Goal: Information Seeking & Learning: Check status

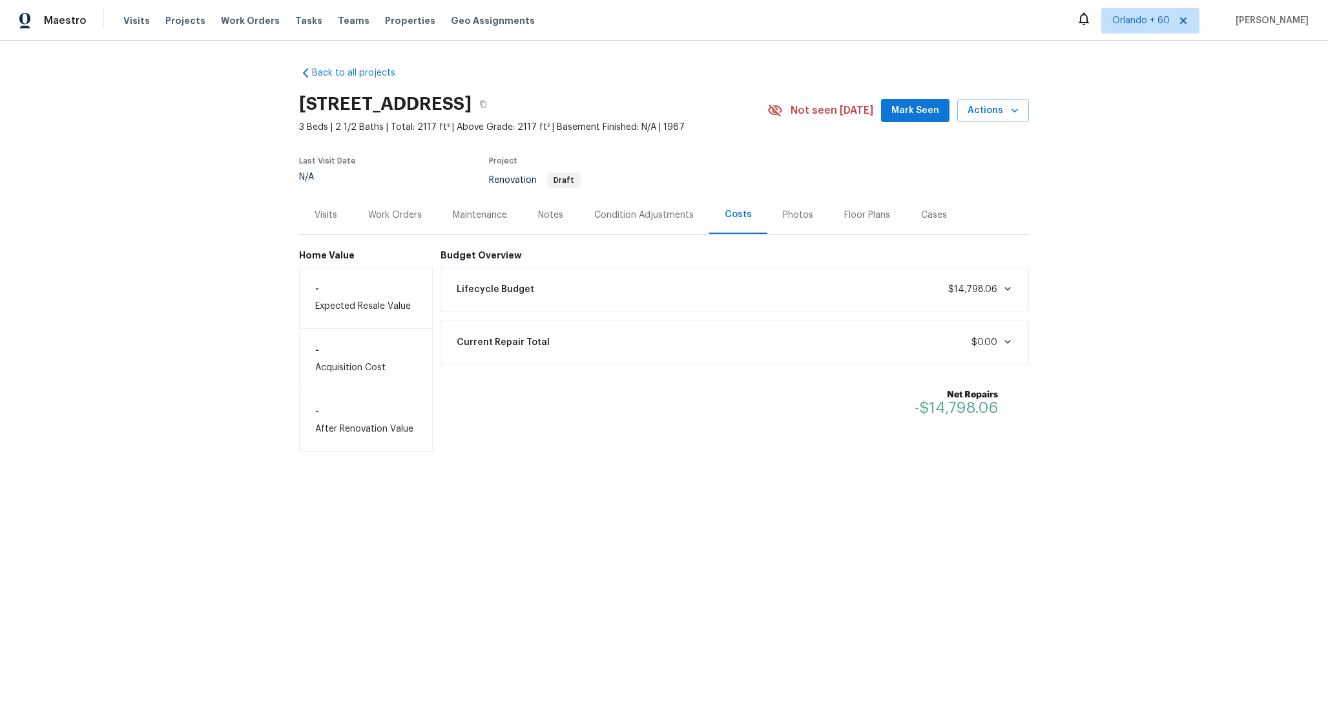
click at [961, 287] on span "$14,798.06" at bounding box center [972, 289] width 49 height 9
click at [695, 217] on div "Condition Adjustments" at bounding box center [644, 215] width 131 height 38
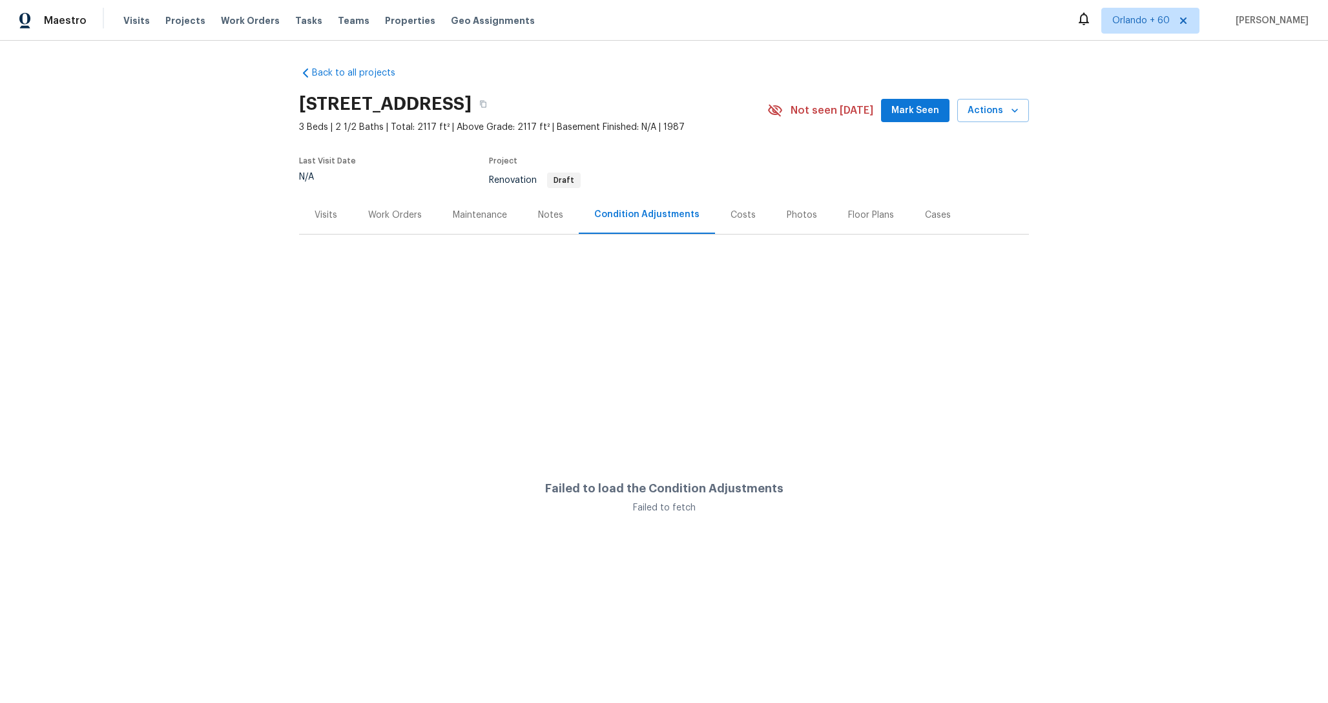
click at [735, 224] on div "Costs" at bounding box center [743, 215] width 56 height 38
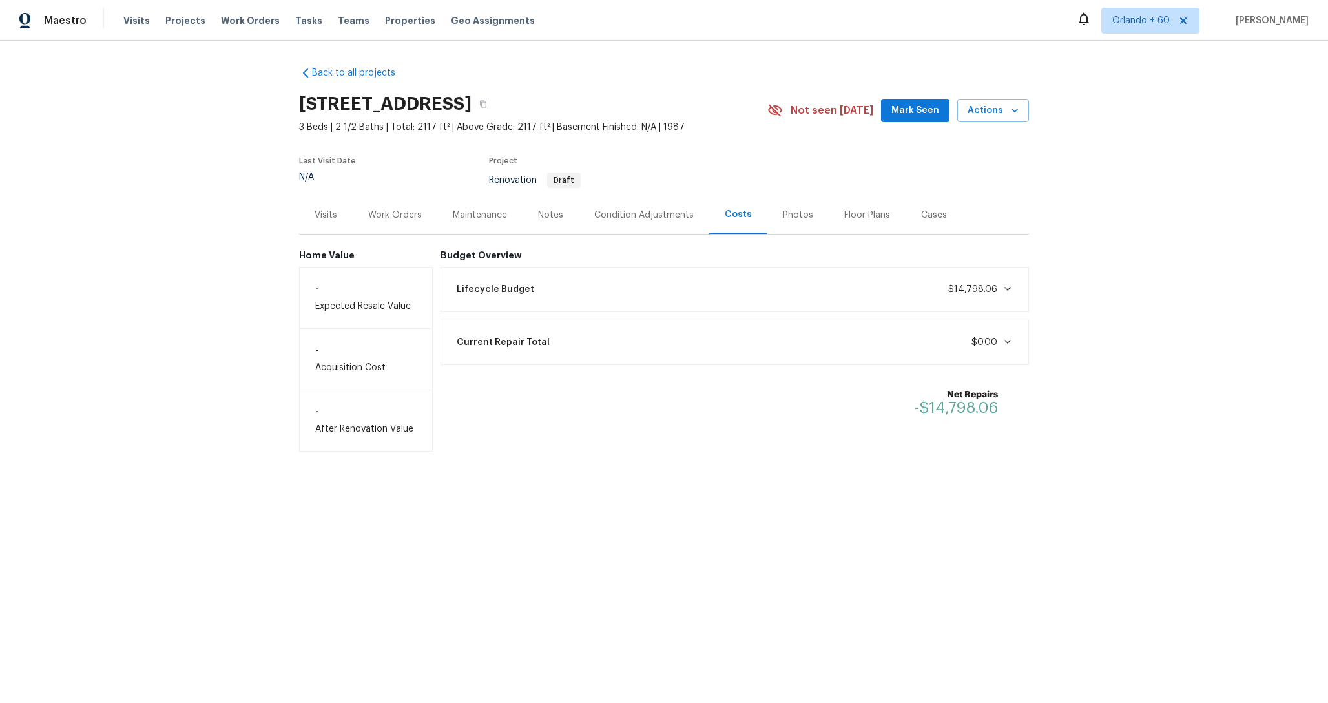
click at [613, 219] on div "Condition Adjustments" at bounding box center [643, 215] width 99 height 13
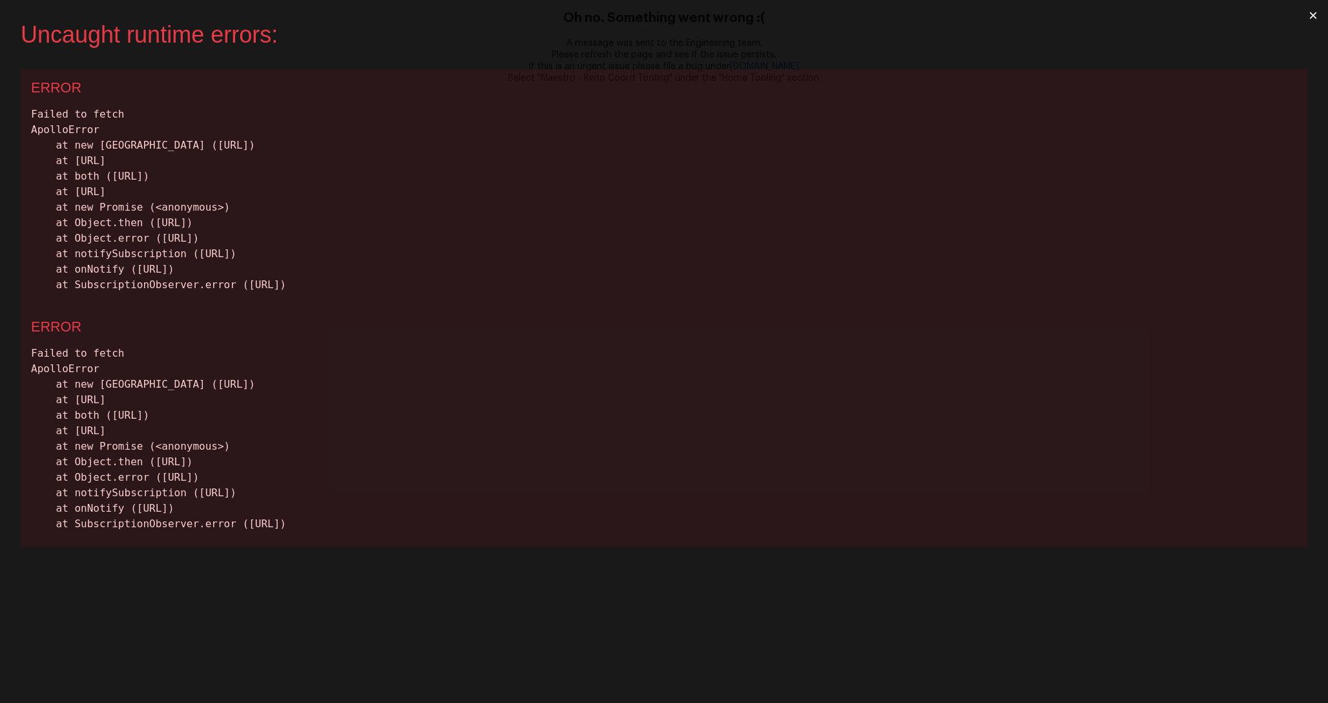
click at [1309, 15] on button "×" at bounding box center [1314, 15] width 30 height 31
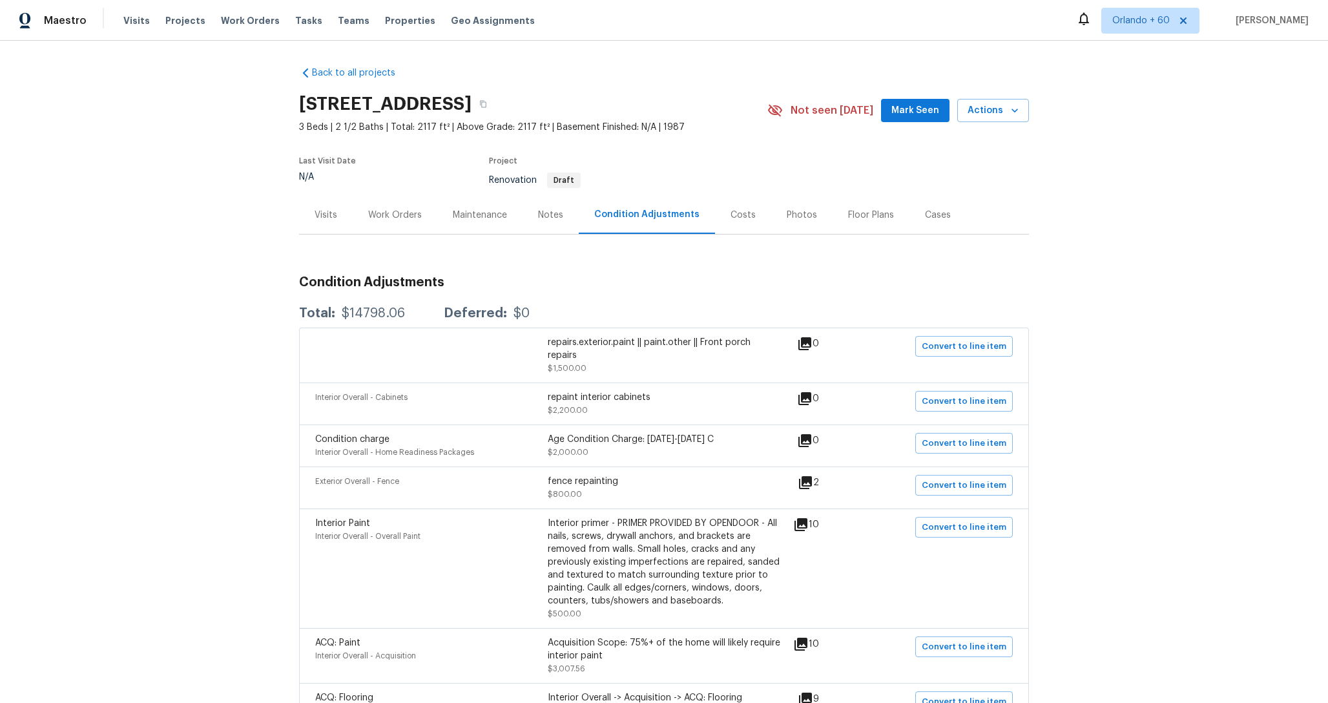
click at [744, 218] on div "Costs" at bounding box center [743, 215] width 25 height 13
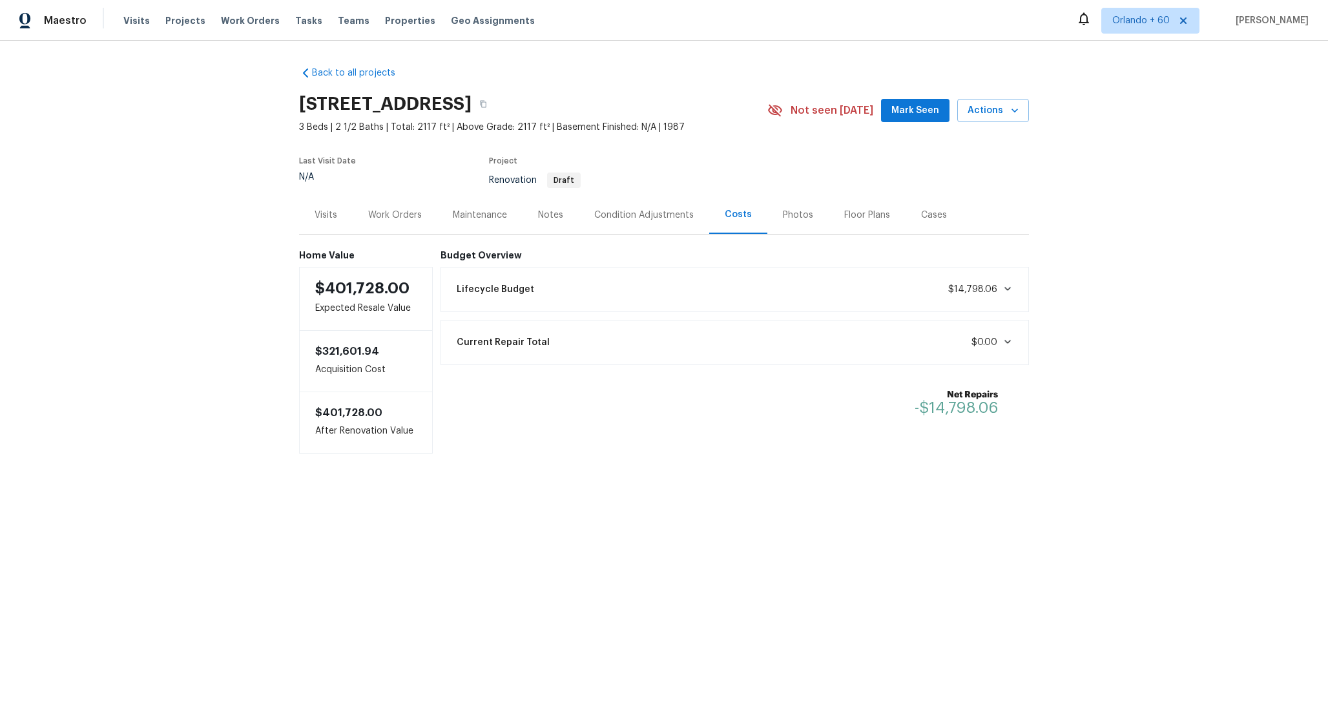
click at [757, 278] on div "Lifecycle Budget $14,798.06" at bounding box center [735, 289] width 572 height 28
click at [746, 281] on div "Lifecycle Budget $14,798.06" at bounding box center [735, 289] width 572 height 28
click at [662, 218] on div "Condition Adjustments" at bounding box center [643, 215] width 99 height 13
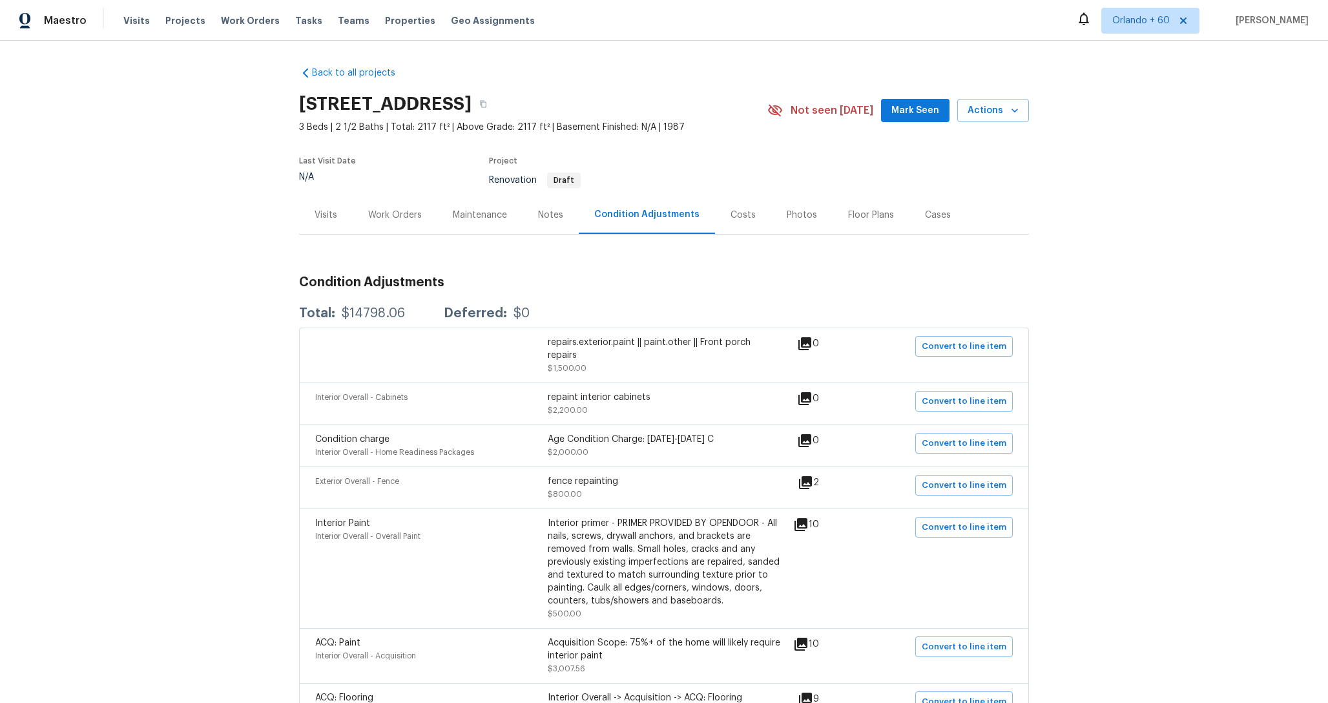
click at [716, 236] on div "Back to all projects 1157 Jacksons View Rd, Hermitage, TN 37076 3 Beds | 2 1/2 …" at bounding box center [664, 673] width 730 height 1235
click at [727, 222] on div "Costs" at bounding box center [743, 215] width 56 height 38
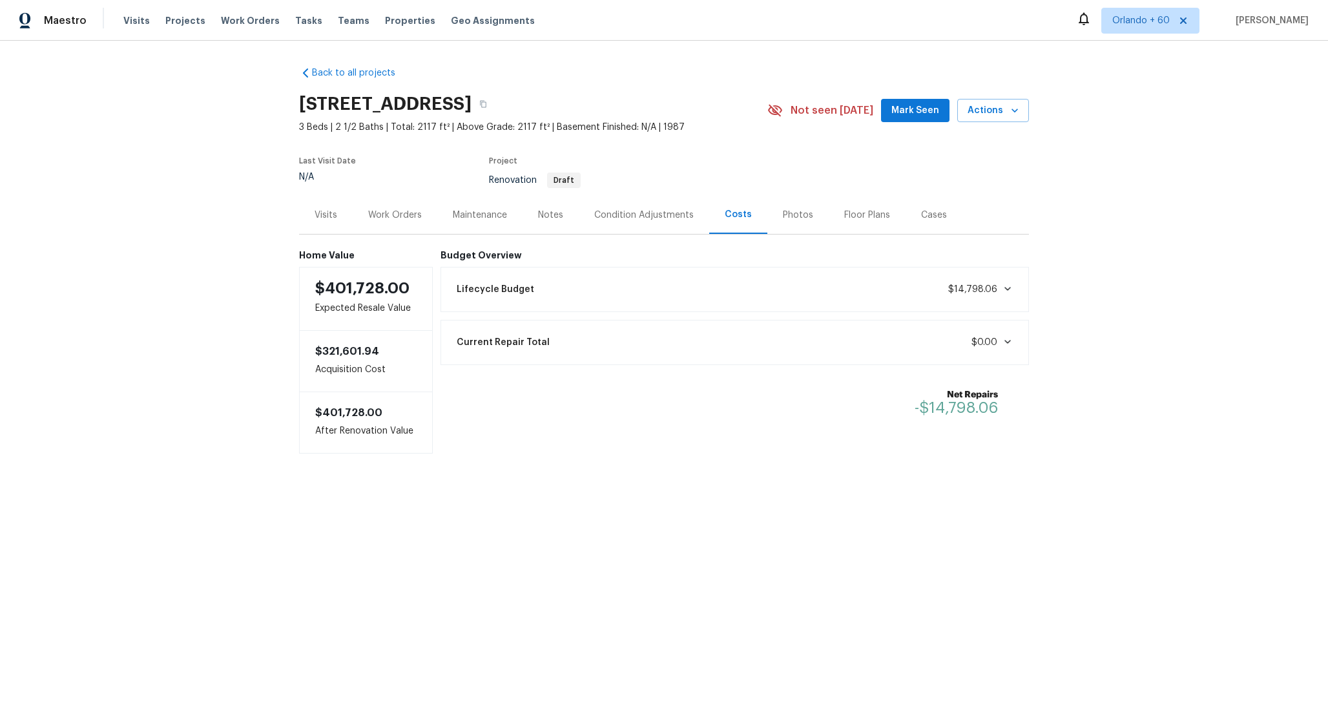
click at [675, 294] on div "Lifecycle Budget $14,798.06" at bounding box center [735, 289] width 572 height 28
click at [675, 288] on div "Lifecycle Budget $14,798.06" at bounding box center [735, 289] width 572 height 28
click at [641, 337] on div "Current Repair Total $0.00" at bounding box center [735, 342] width 572 height 28
click at [639, 343] on div "Current Repair Total $0.00" at bounding box center [735, 342] width 572 height 28
click at [649, 286] on div "Lifecycle Budget $14,798.06" at bounding box center [735, 289] width 572 height 28
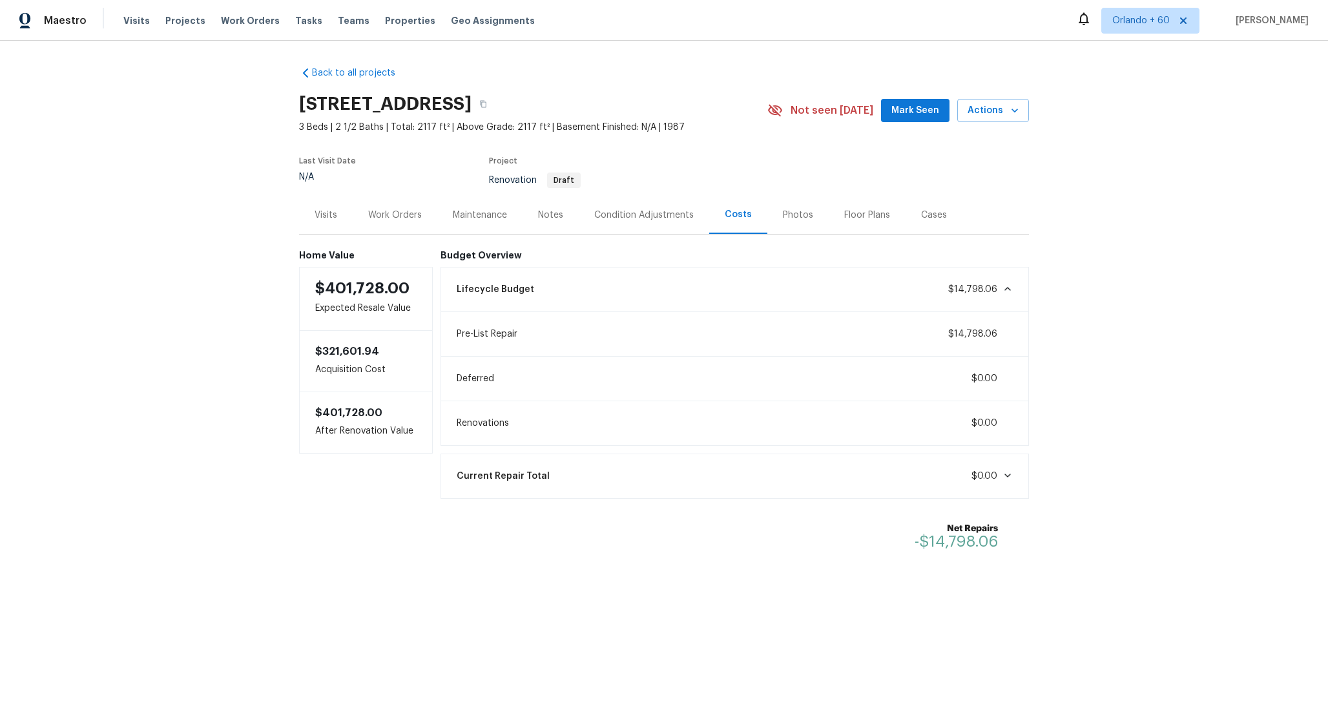
click at [651, 282] on div "Lifecycle Budget $14,798.06" at bounding box center [735, 289] width 572 height 28
click at [627, 331] on div "Current Repair Total $0.00" at bounding box center [735, 342] width 572 height 28
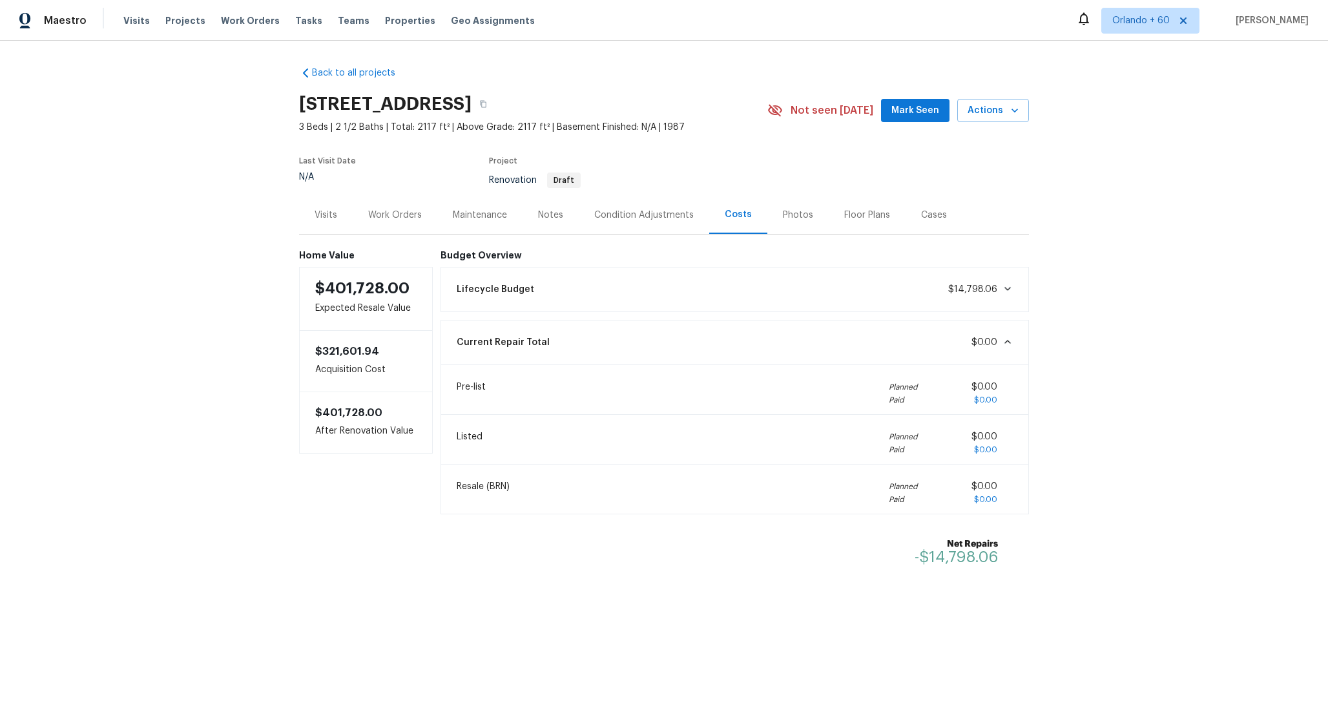
click at [627, 331] on div "Current Repair Total $0.00" at bounding box center [735, 342] width 572 height 28
click at [640, 266] on div "Budget Overview Lifecycle Budget $14,798.06 Current Repair Total $0.00 Net Repa…" at bounding box center [735, 352] width 589 height 204
click at [635, 285] on div "Lifecycle Budget $14,798.06" at bounding box center [735, 289] width 572 height 28
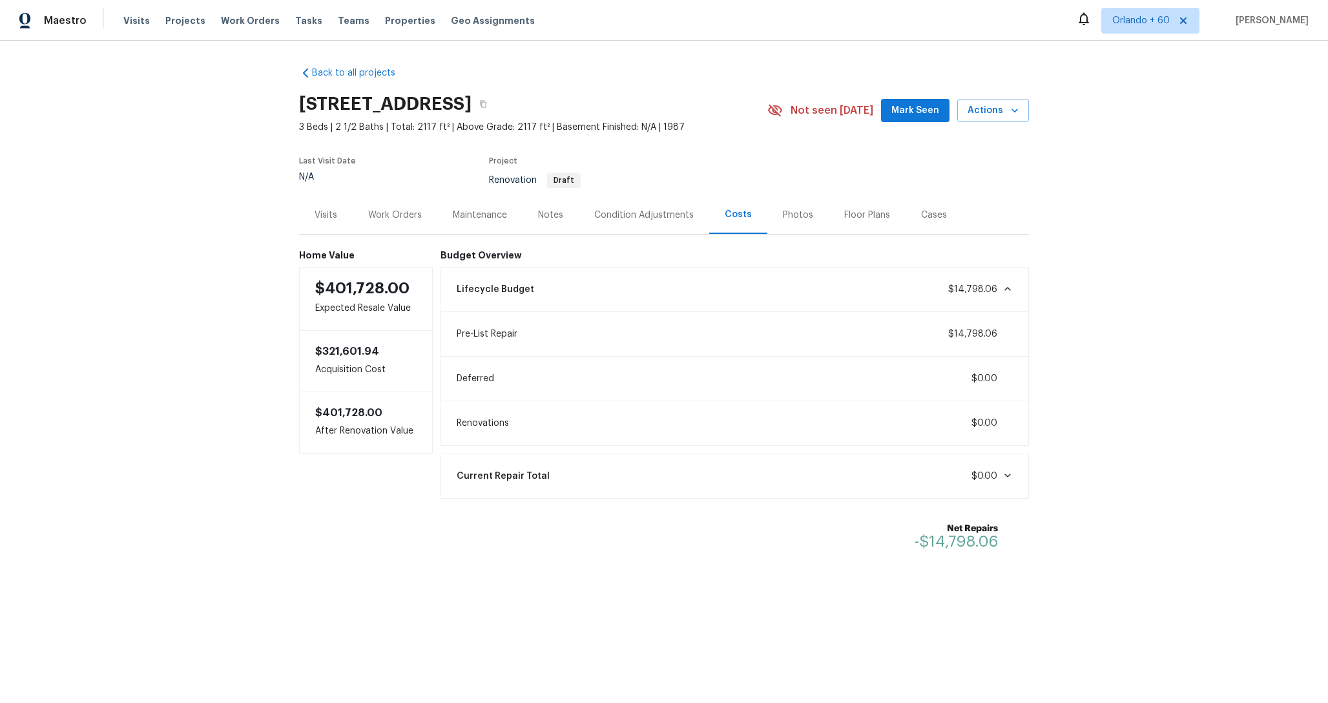
click at [640, 218] on div "Condition Adjustments" at bounding box center [643, 215] width 99 height 13
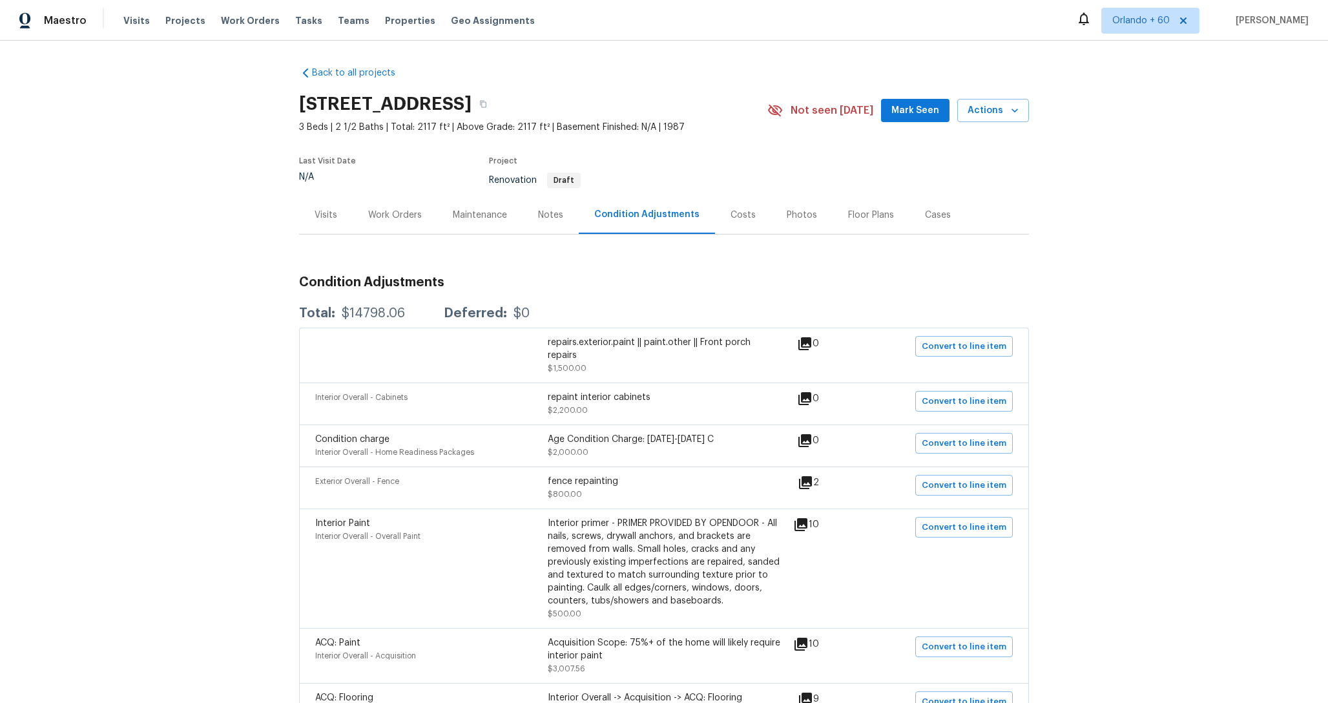
click at [719, 212] on div "Costs" at bounding box center [743, 215] width 56 height 38
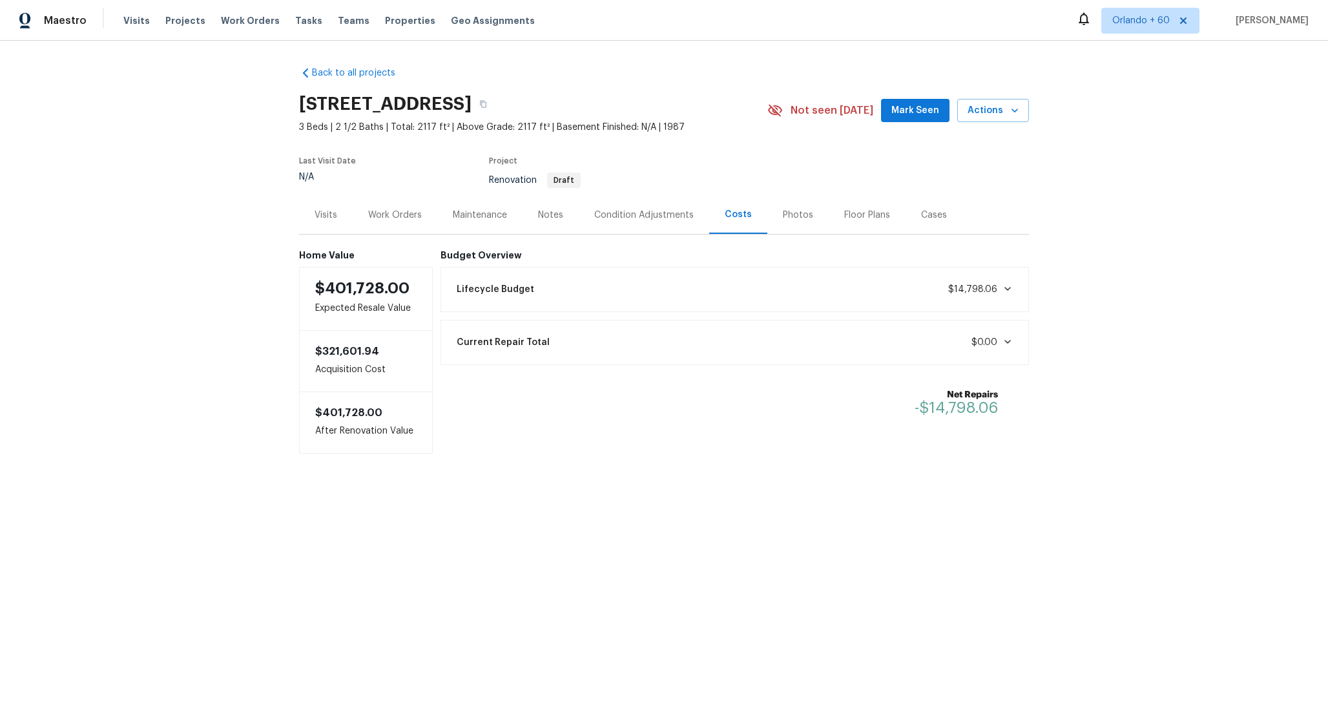
click at [651, 224] on div "Condition Adjustments" at bounding box center [644, 215] width 131 height 38
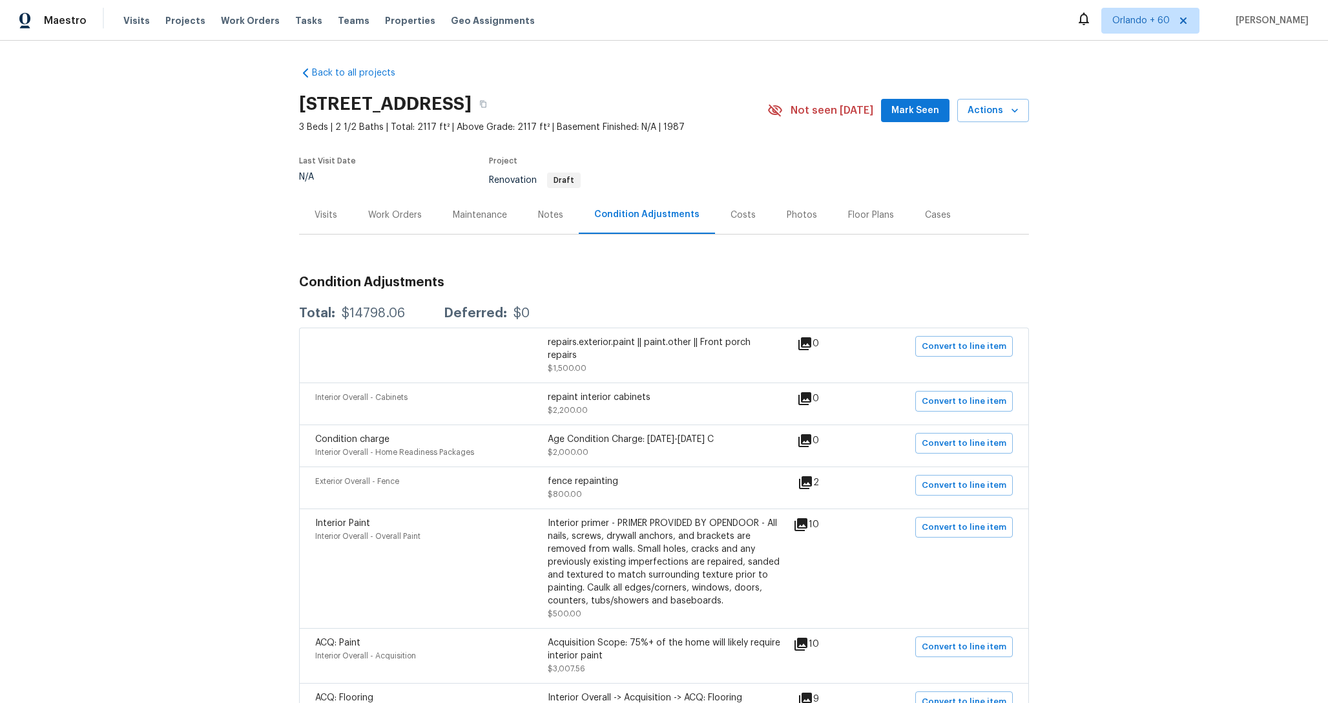
click at [735, 224] on div "Costs" at bounding box center [743, 215] width 56 height 38
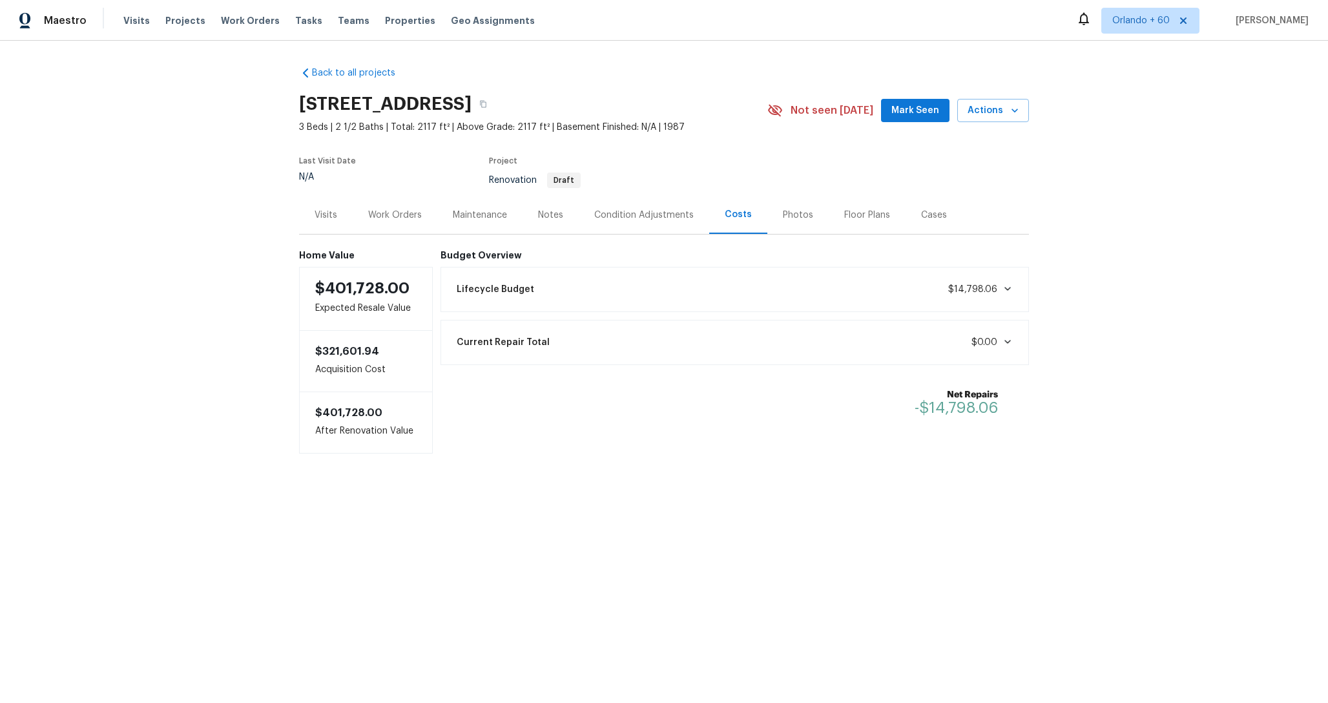
click at [638, 224] on div "Condition Adjustments" at bounding box center [644, 215] width 131 height 38
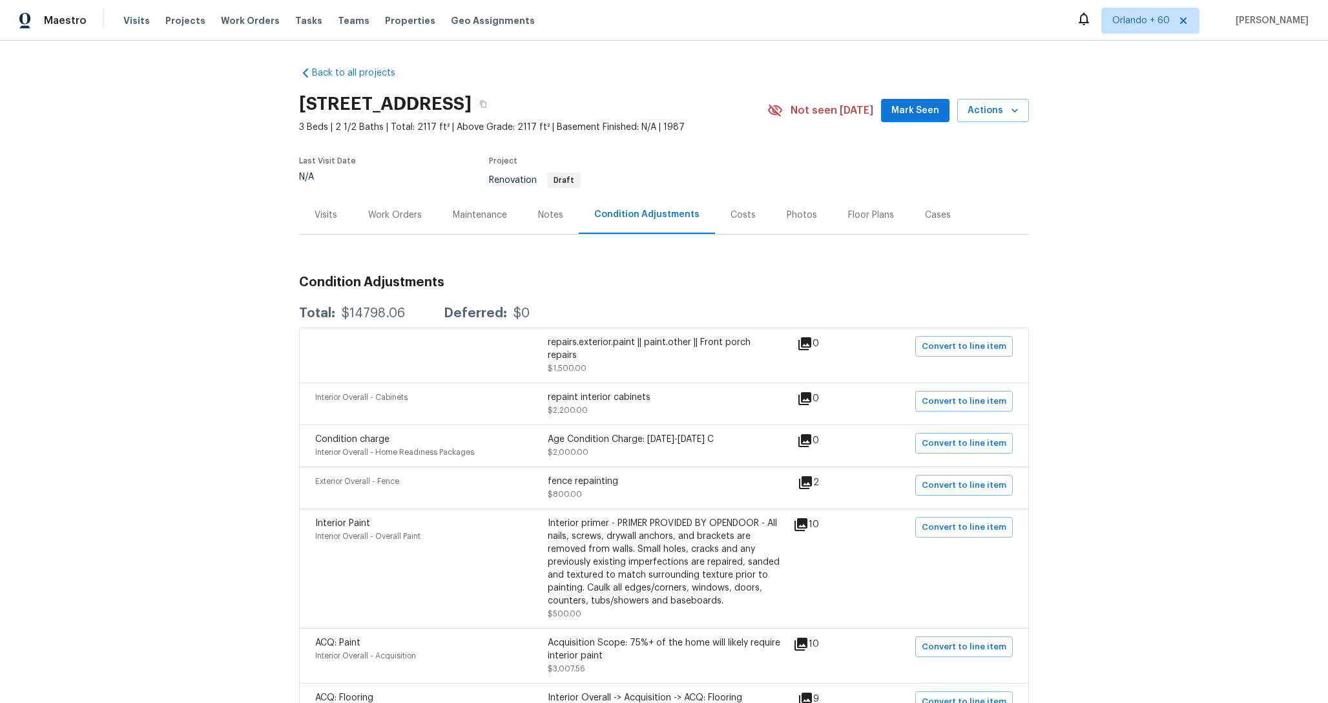
click at [755, 220] on div "Costs" at bounding box center [743, 215] width 56 height 38
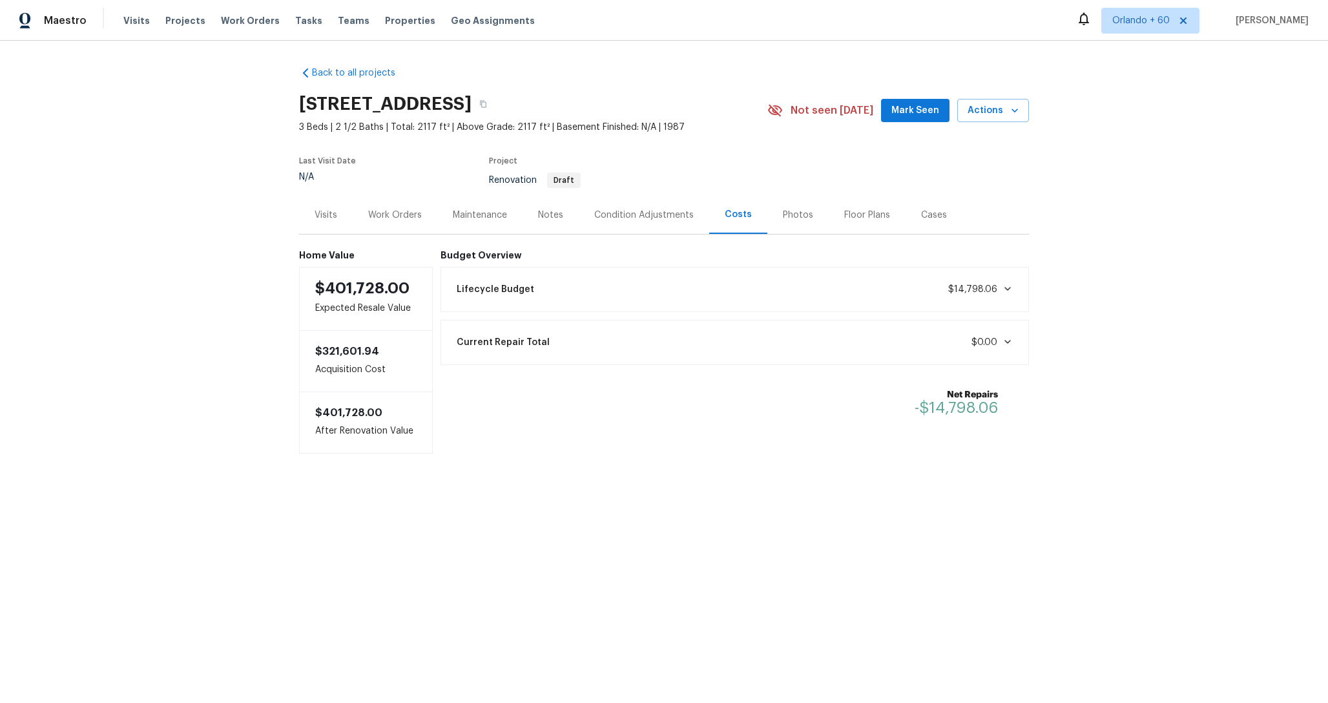
click at [667, 220] on div "Condition Adjustments" at bounding box center [643, 215] width 99 height 13
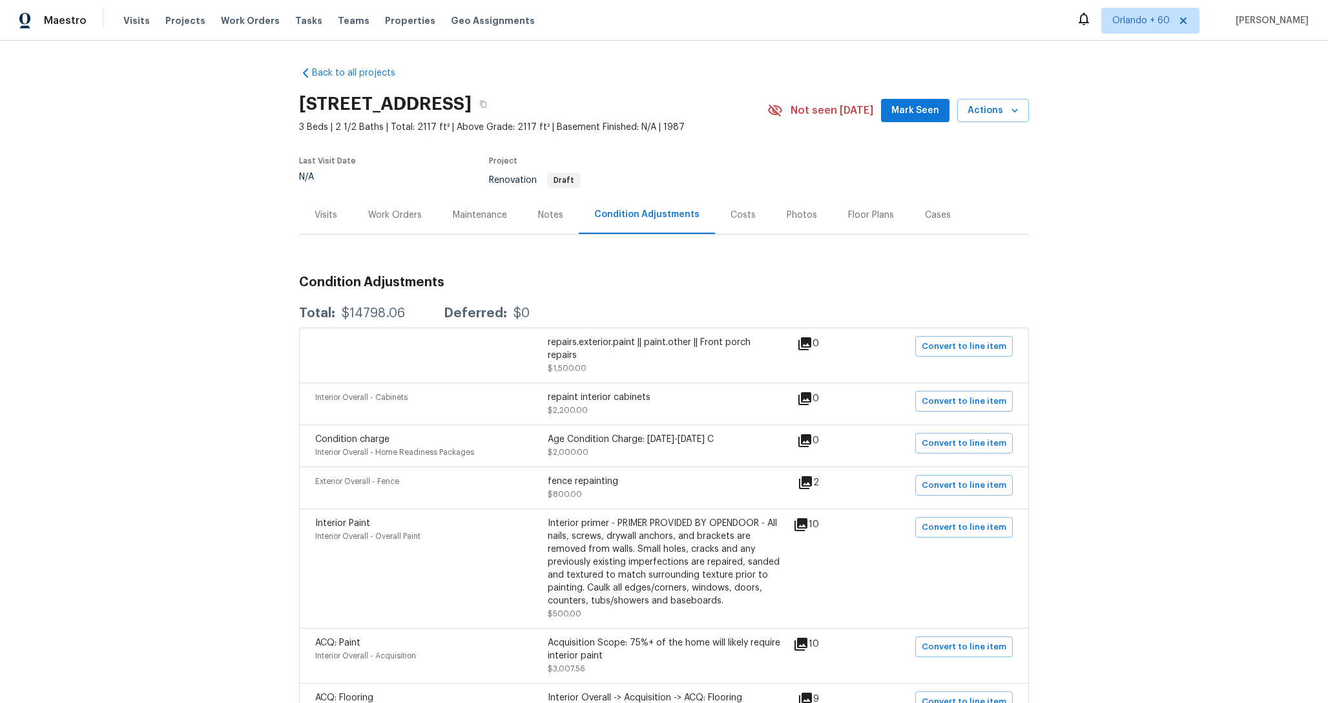
click at [752, 220] on div "Costs" at bounding box center [743, 215] width 56 height 38
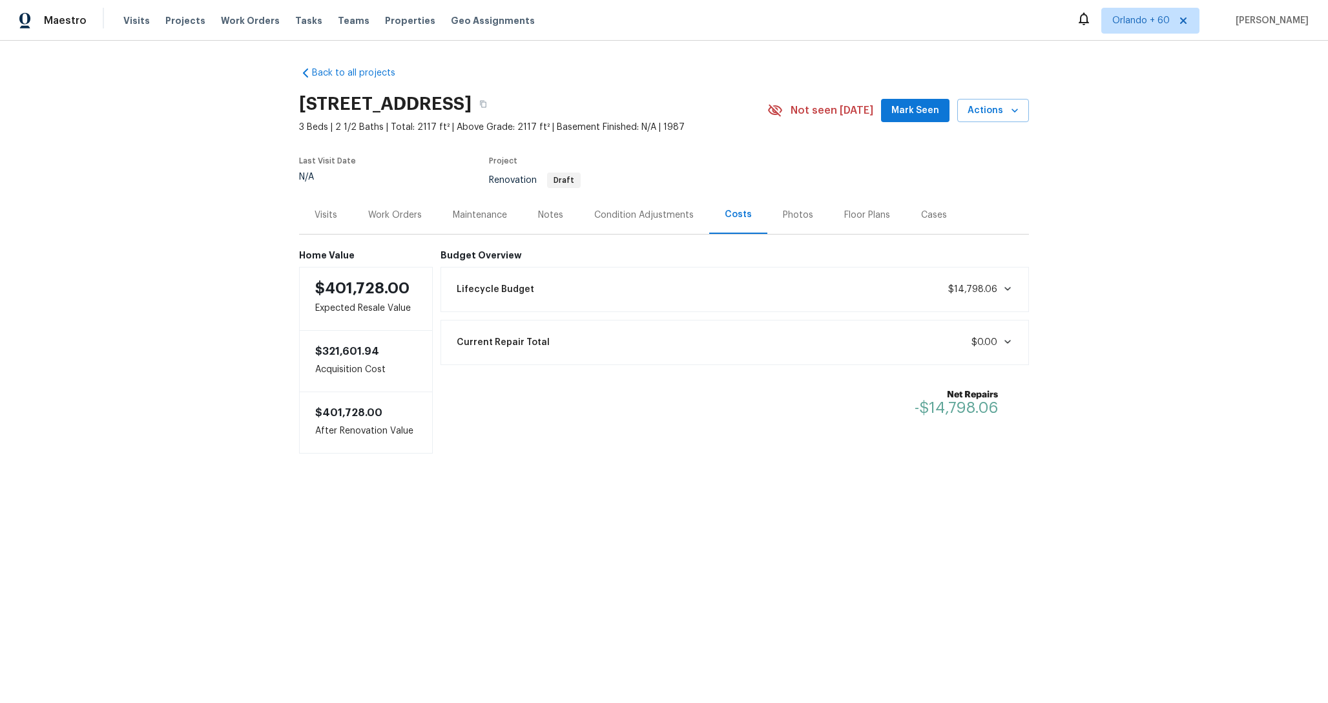
click at [649, 220] on div "Condition Adjustments" at bounding box center [643, 215] width 99 height 13
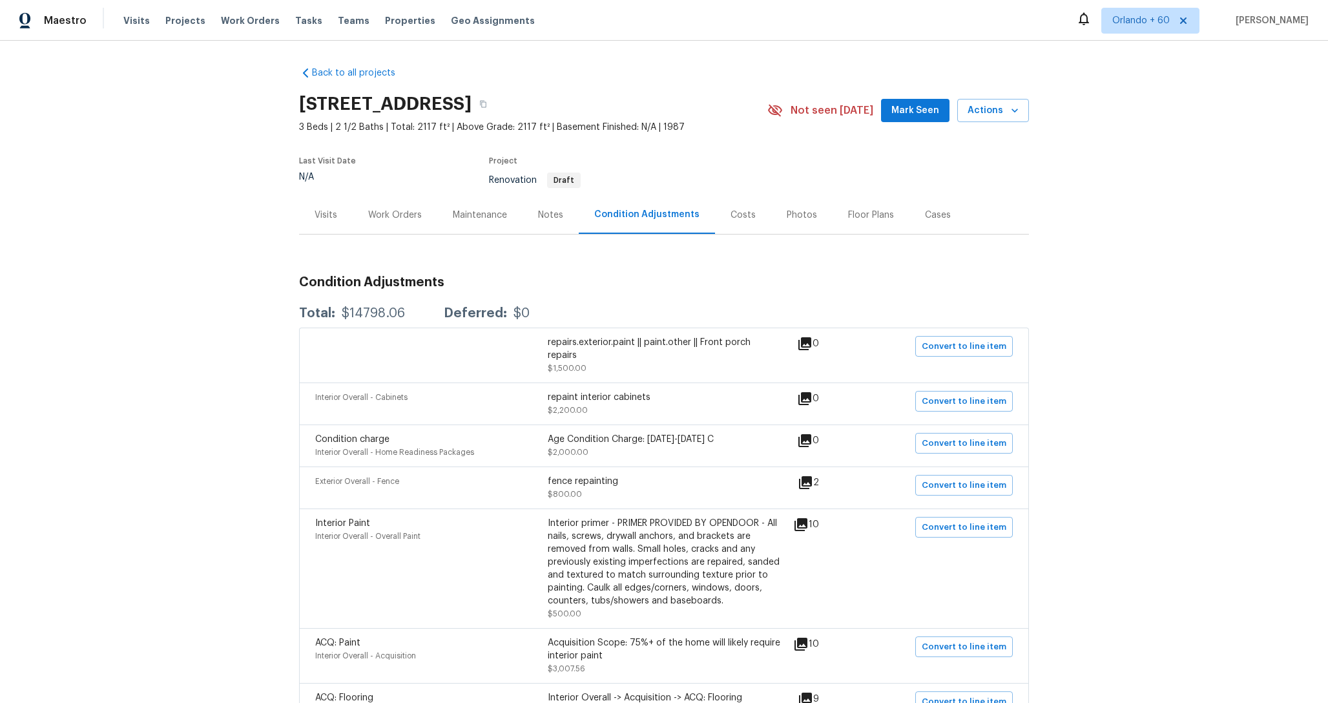
click at [738, 223] on div "Costs" at bounding box center [743, 215] width 56 height 38
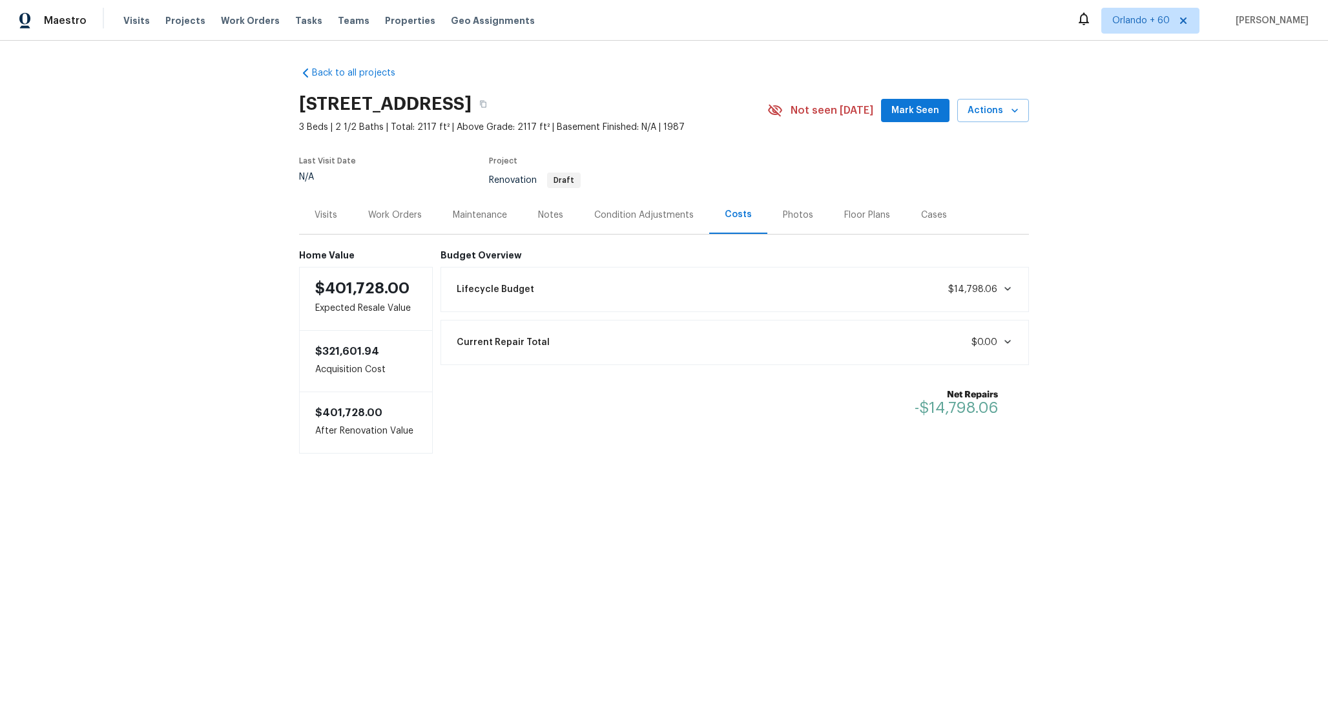
click at [647, 223] on div "Condition Adjustments" at bounding box center [644, 215] width 131 height 38
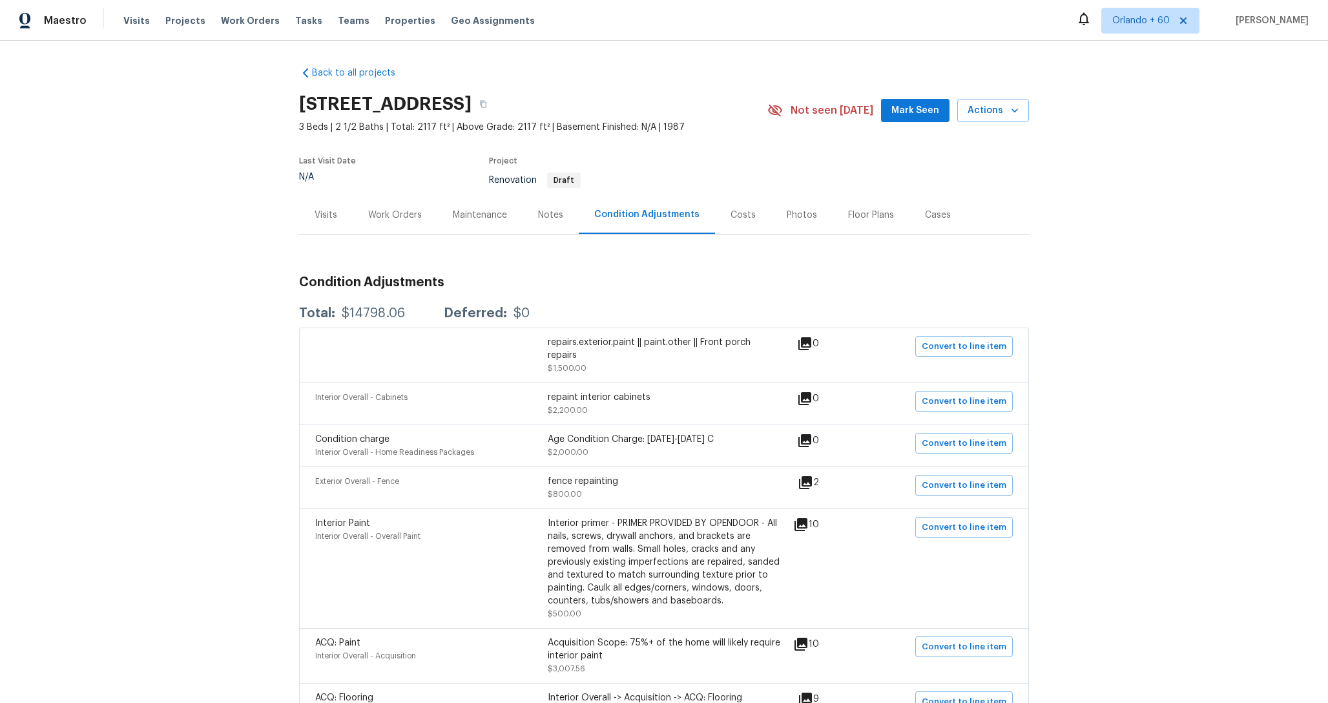
click at [740, 218] on div "Costs" at bounding box center [743, 215] width 25 height 13
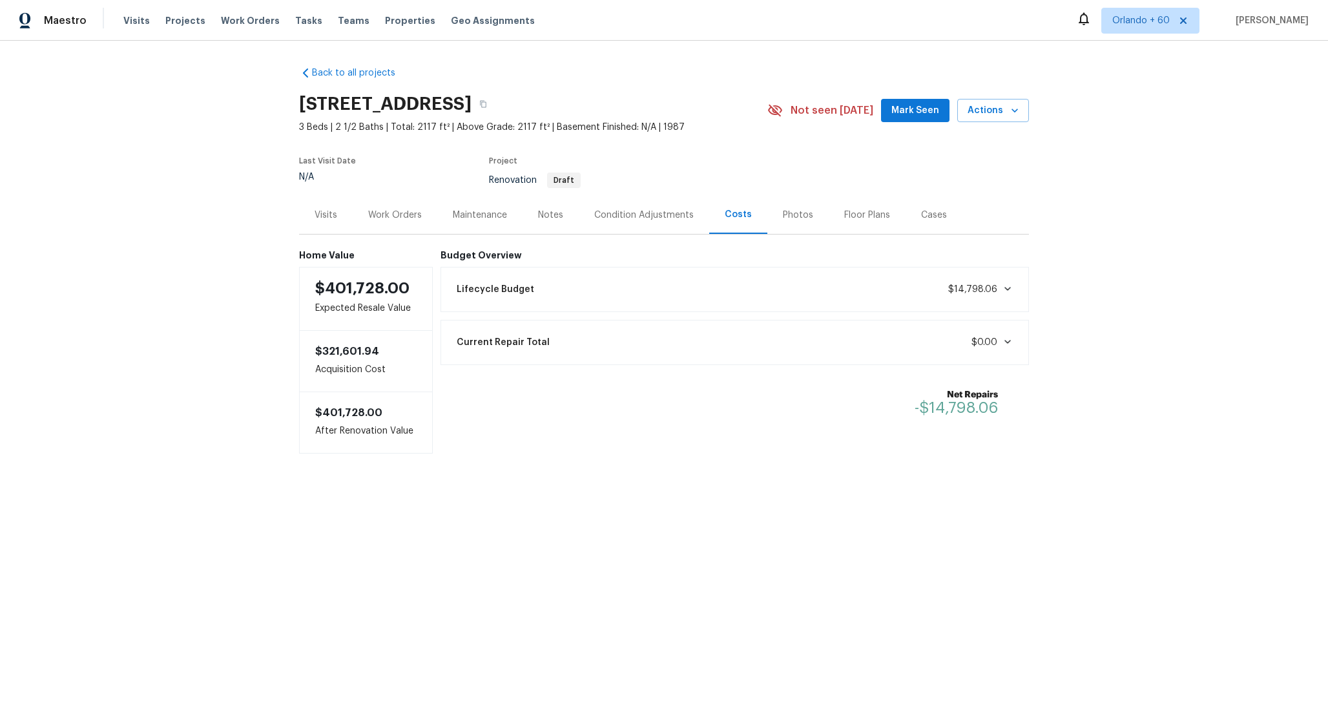
click at [691, 292] on div "Lifecycle Budget $14,798.06" at bounding box center [735, 289] width 572 height 28
click at [881, 286] on div "Lifecycle Budget $14,798.06" at bounding box center [735, 289] width 572 height 28
click at [879, 286] on div "Lifecycle Budget $14,798.06" at bounding box center [735, 289] width 572 height 28
click at [1104, 246] on div "Back to all projects 1157 Jacksons View Rd, Hermitage, TN 37076 3 Beds | 2 1/2 …" at bounding box center [664, 286] width 1328 height 490
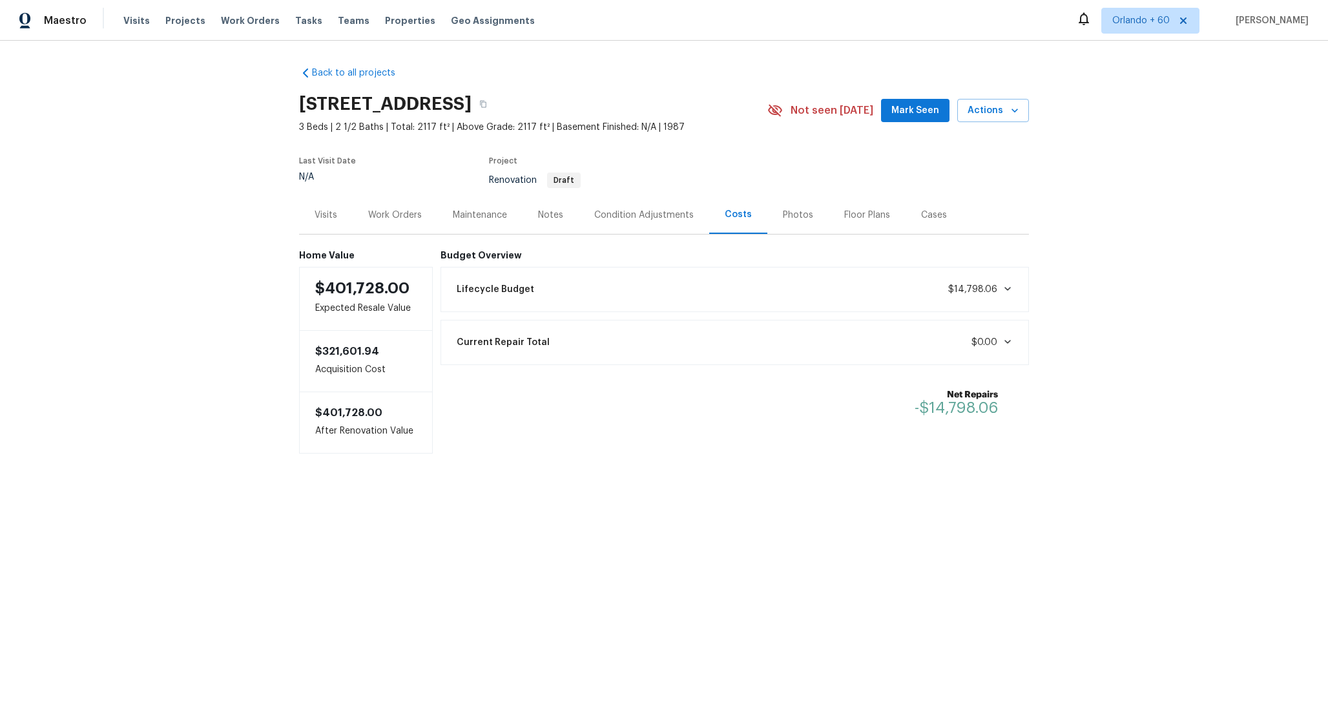
click at [618, 298] on div "Lifecycle Budget $14,798.06" at bounding box center [735, 289] width 572 height 28
click at [620, 293] on div "Lifecycle Budget $14,798.06" at bounding box center [735, 289] width 572 height 28
click at [178, 26] on span "Projects" at bounding box center [185, 20] width 40 height 13
click at [983, 306] on div "Lifecycle Budget $14,798.06" at bounding box center [735, 289] width 589 height 45
click at [983, 295] on span "$14,798.06" at bounding box center [980, 289] width 65 height 13
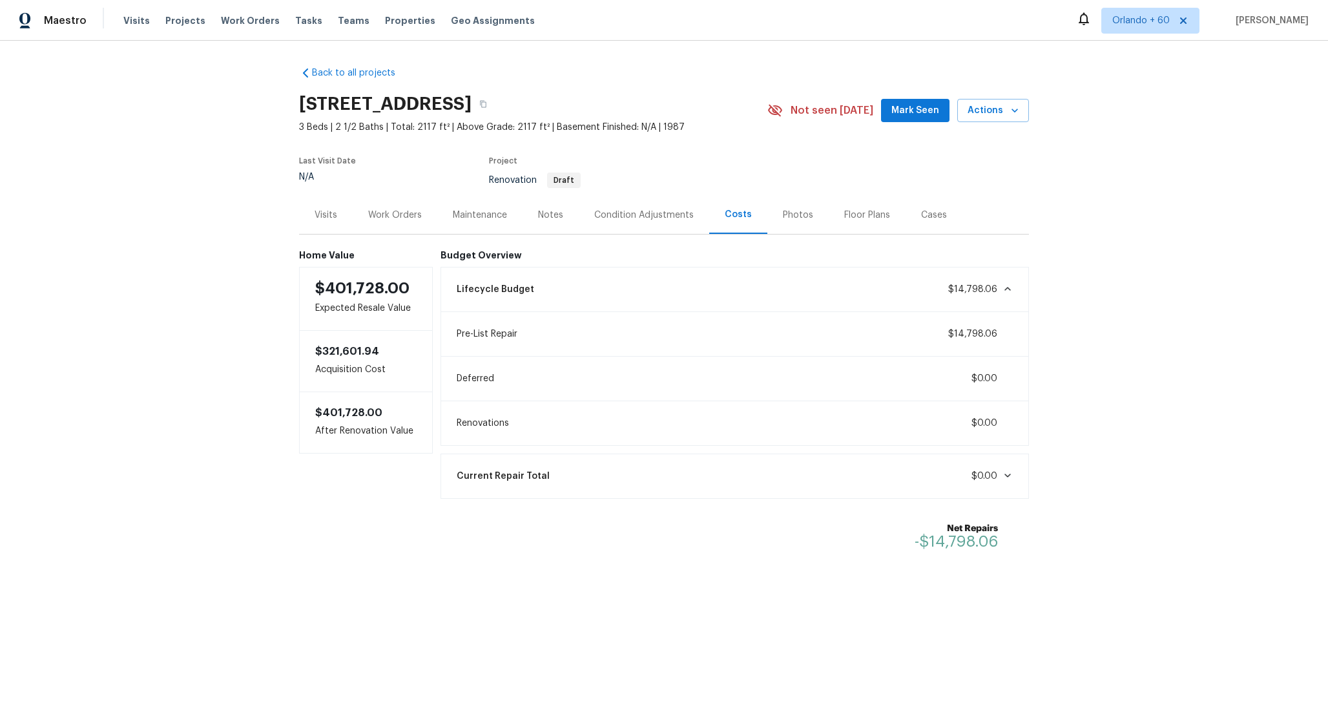
click at [982, 289] on span "$14,798.06" at bounding box center [972, 289] width 49 height 9
click at [791, 282] on div "Lifecycle Budget $14,798.06" at bounding box center [735, 289] width 572 height 28
click at [620, 216] on div "Condition Adjustments" at bounding box center [643, 215] width 99 height 13
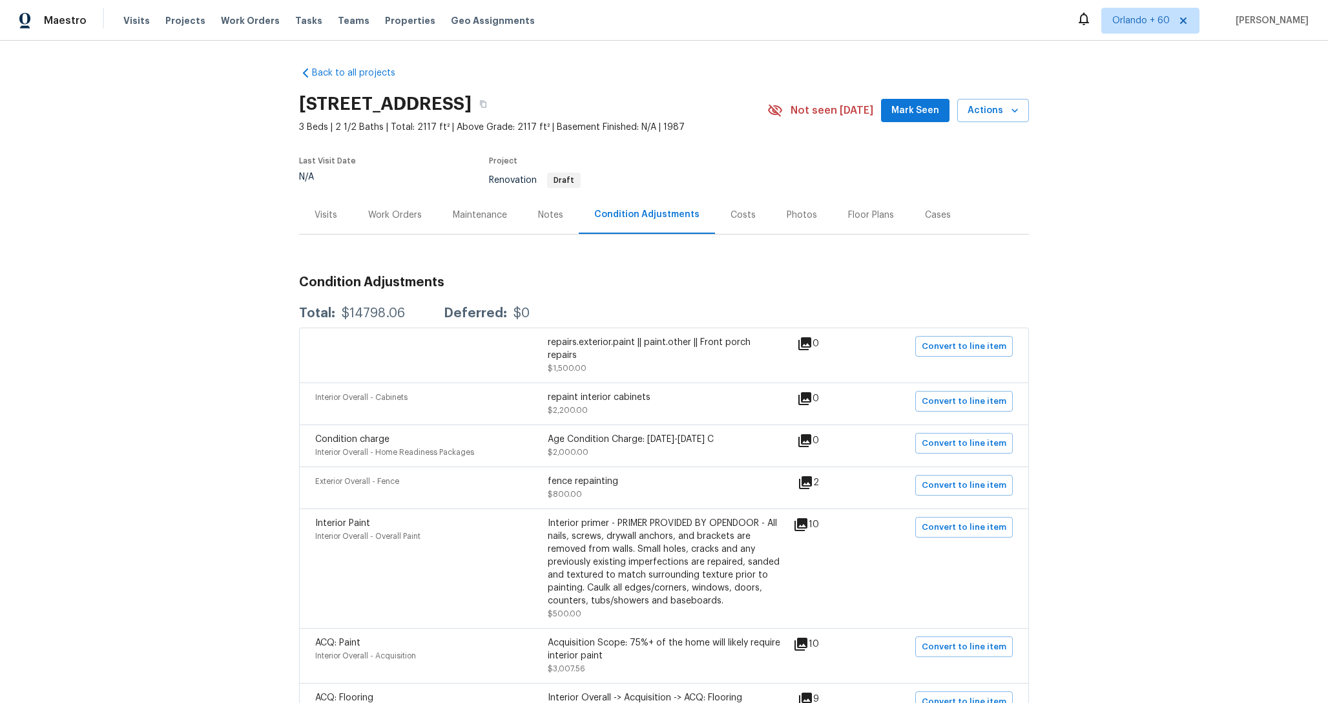
click at [715, 220] on div "Costs" at bounding box center [743, 215] width 56 height 38
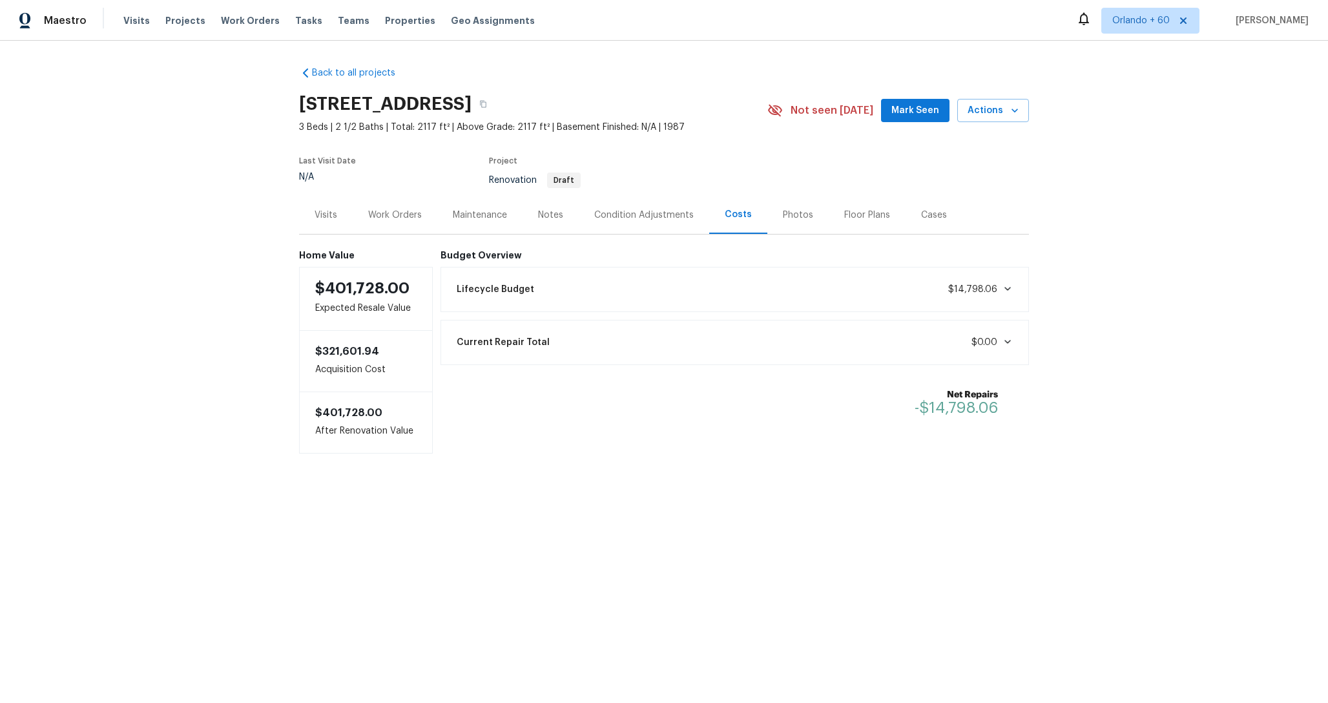
click at [944, 286] on div "Lifecycle Budget $14,798.06" at bounding box center [735, 289] width 572 height 28
click at [945, 288] on div "Lifecycle Budget $14,798.06" at bounding box center [735, 289] width 572 height 28
click at [934, 278] on div "Lifecycle Budget $14,798.06" at bounding box center [735, 289] width 572 height 28
click at [467, 342] on div "Pre-List Repair $14,798.06" at bounding box center [735, 334] width 572 height 28
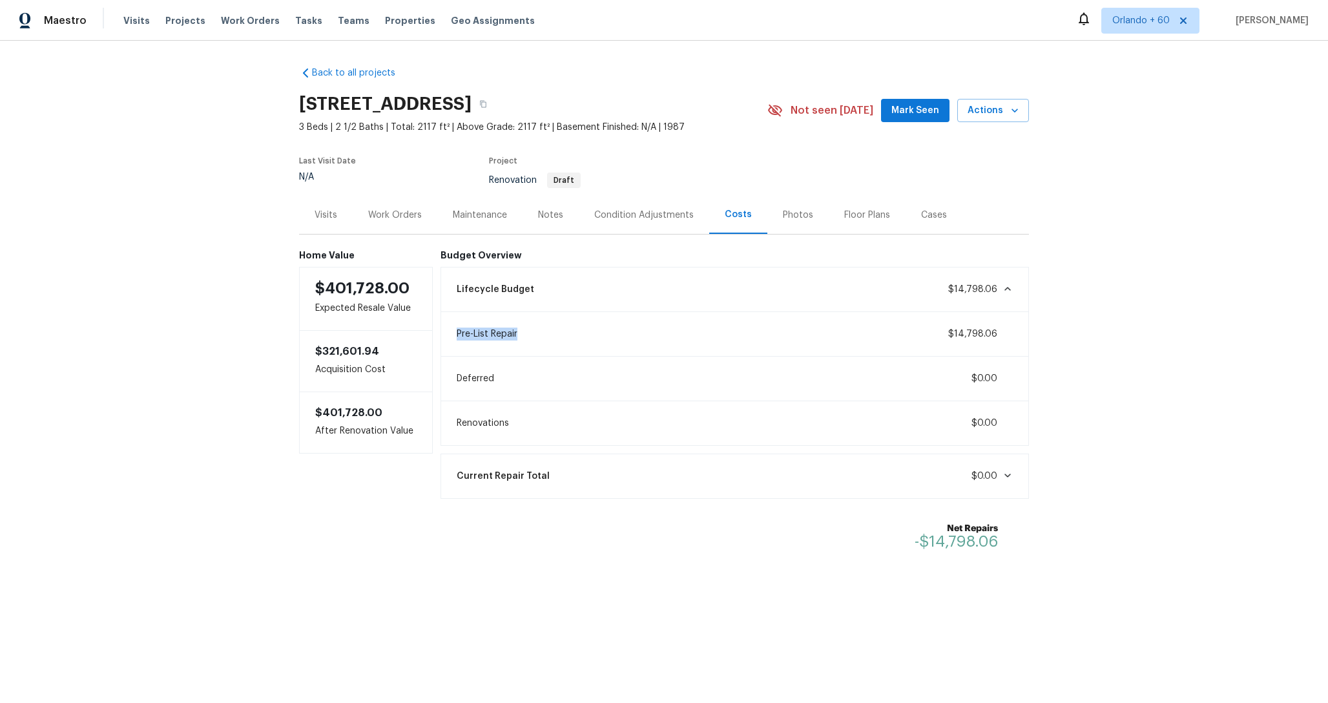
click at [467, 342] on div "Pre-List Repair $14,798.06" at bounding box center [735, 334] width 572 height 28
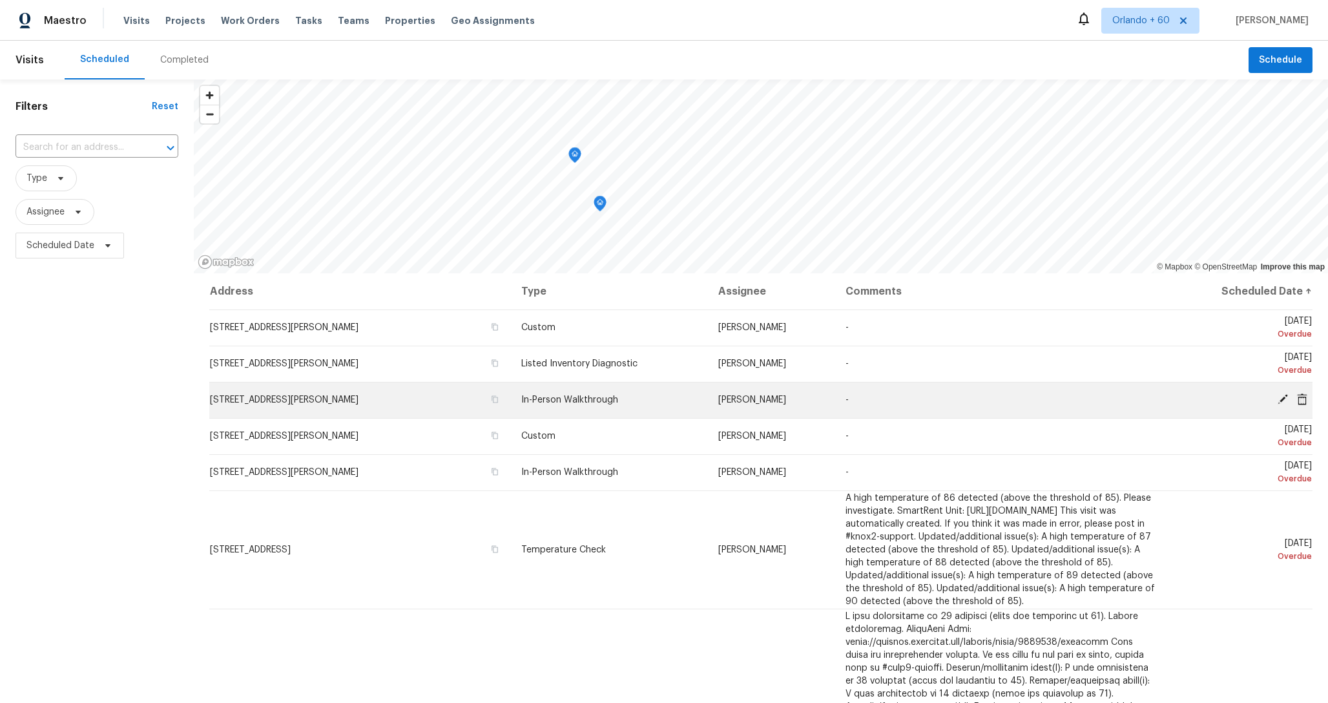
click at [381, 407] on td "[STREET_ADDRESS][PERSON_NAME]" at bounding box center [360, 400] width 302 height 36
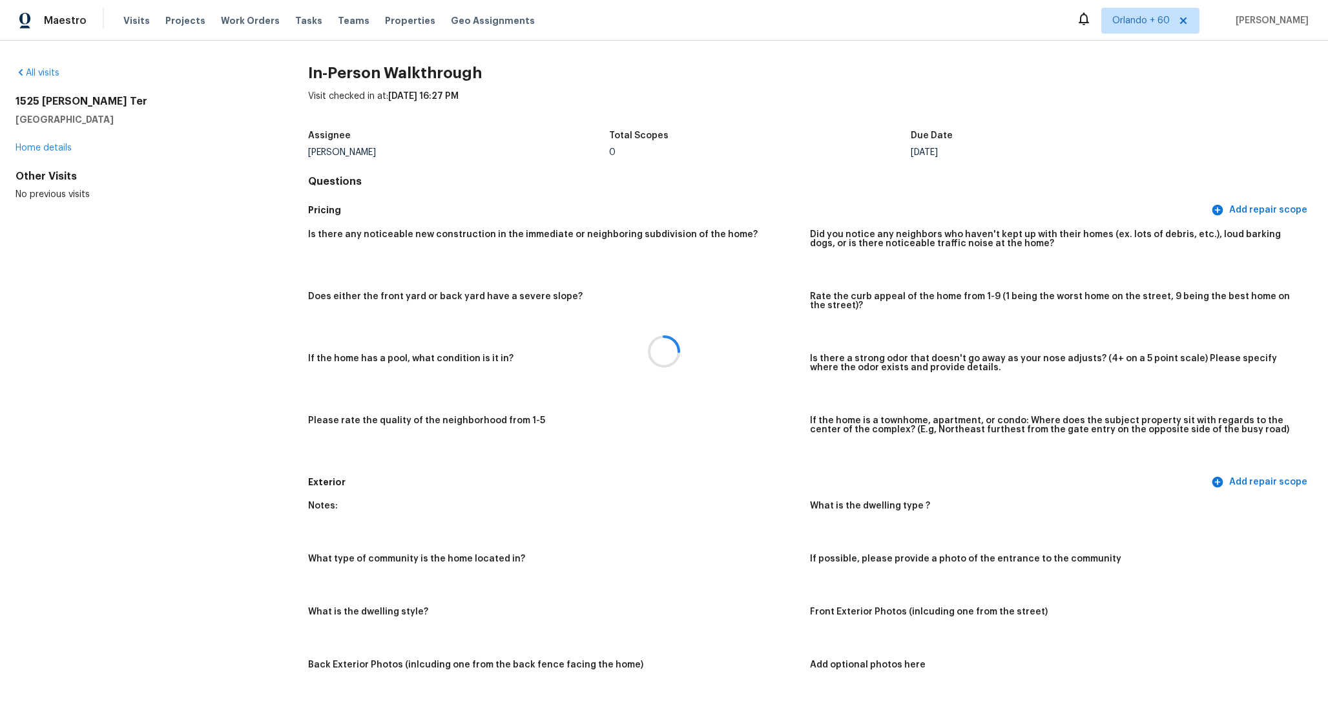
click at [174, 19] on div at bounding box center [664, 351] width 1328 height 703
click at [173, 28] on div at bounding box center [664, 351] width 1328 height 703
click at [176, 19] on span "Projects" at bounding box center [185, 20] width 40 height 13
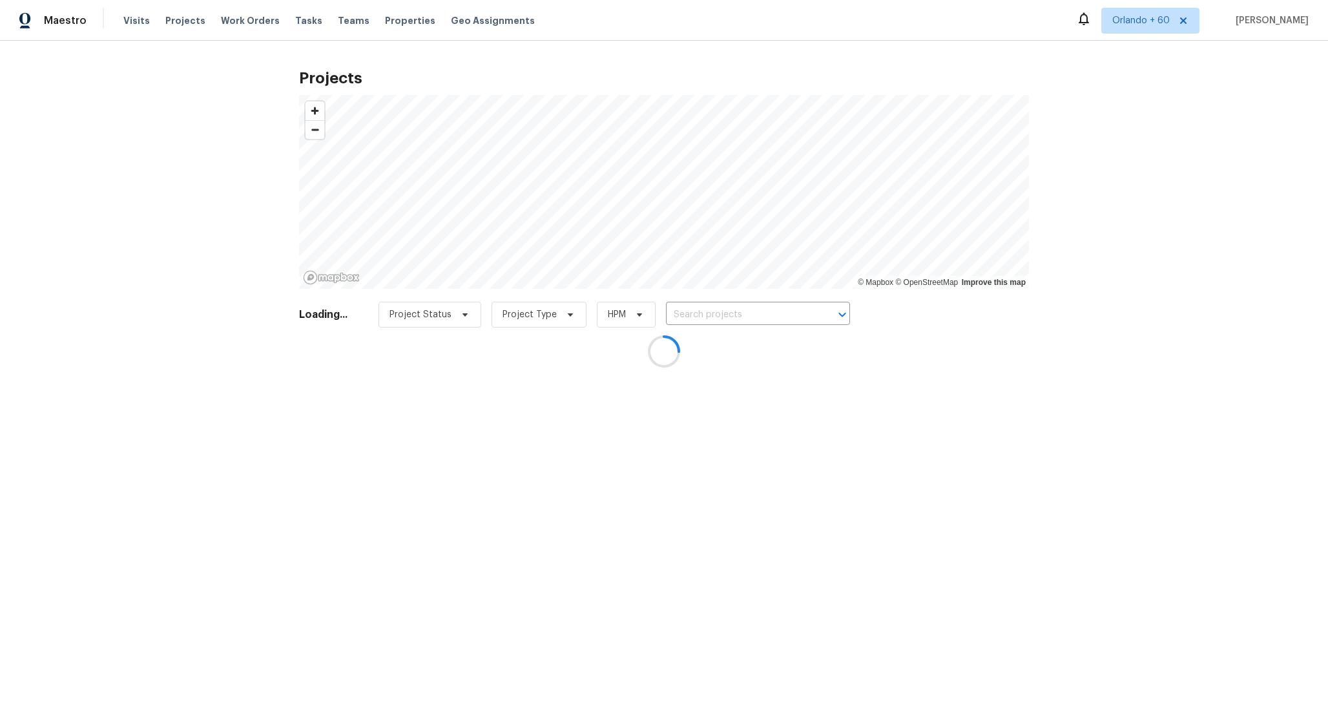
click at [439, 317] on div at bounding box center [664, 351] width 1328 height 703
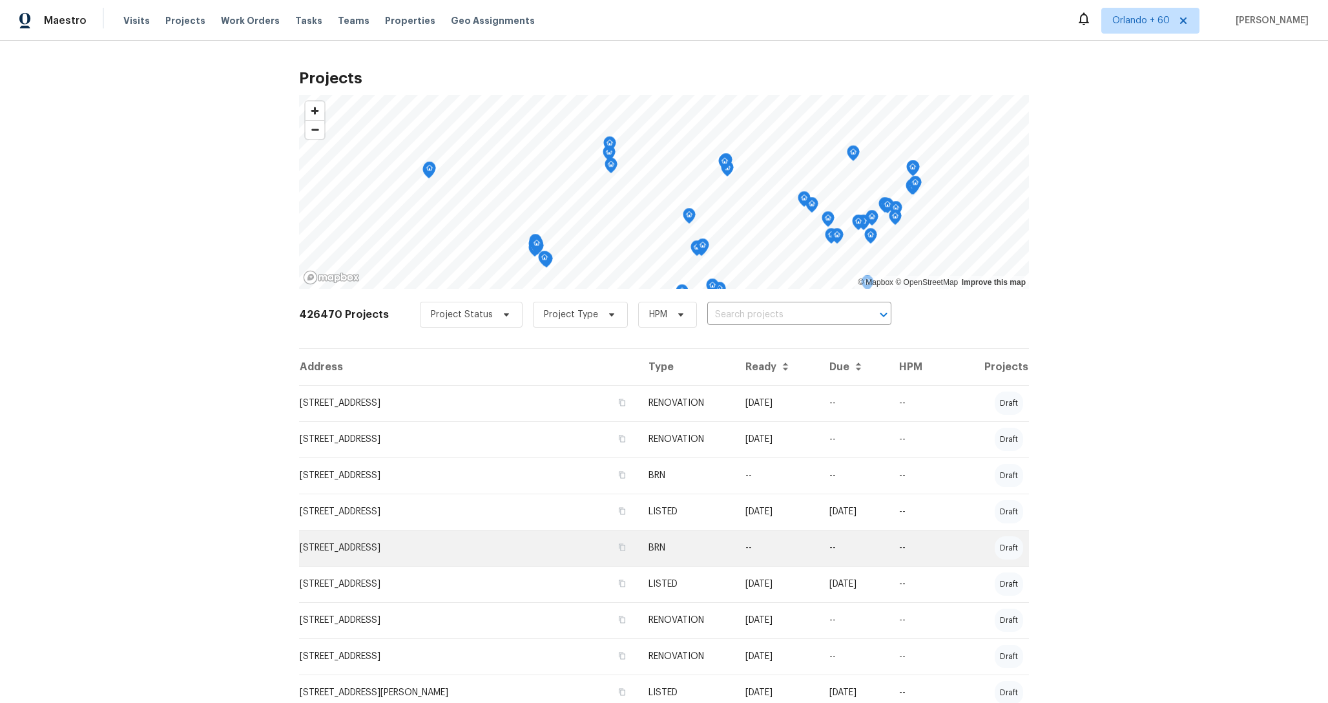
click at [426, 539] on td "10371 Monterey Cir, Northglenn, CO 80260" at bounding box center [468, 548] width 339 height 36
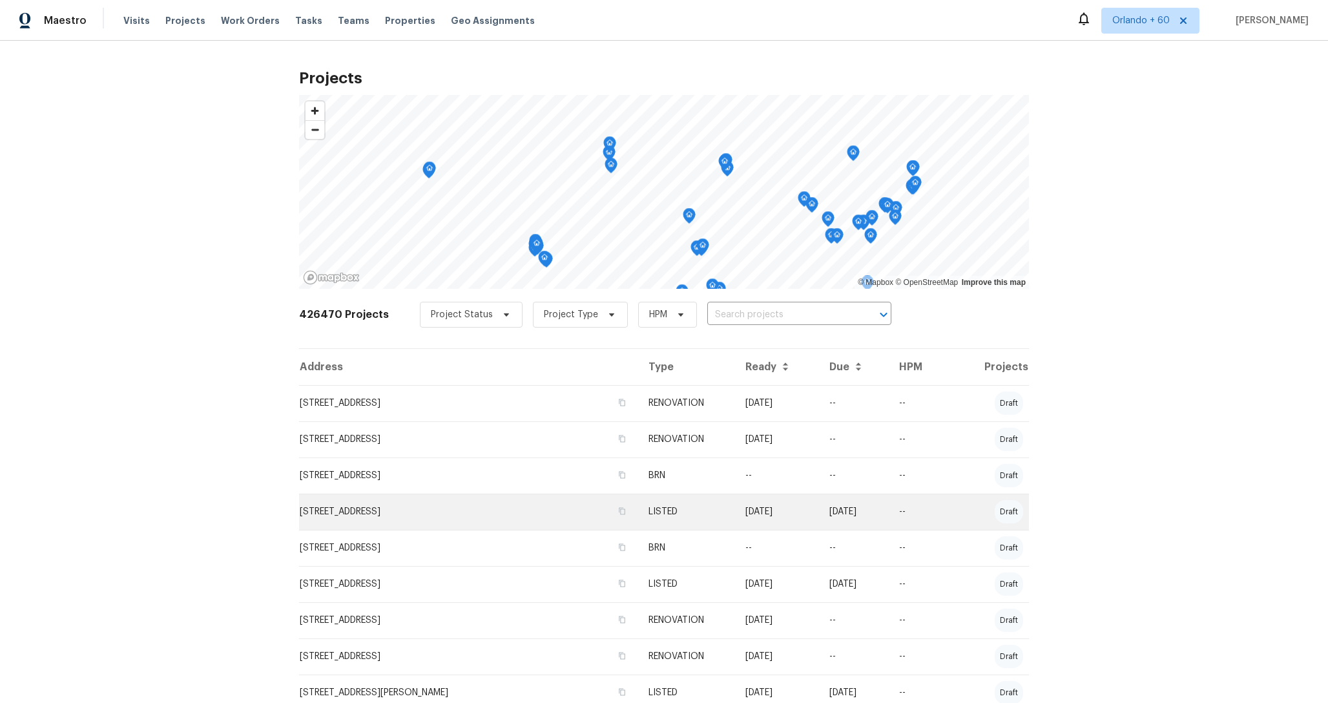
click at [425, 512] on td "[STREET_ADDRESS]" at bounding box center [468, 512] width 339 height 36
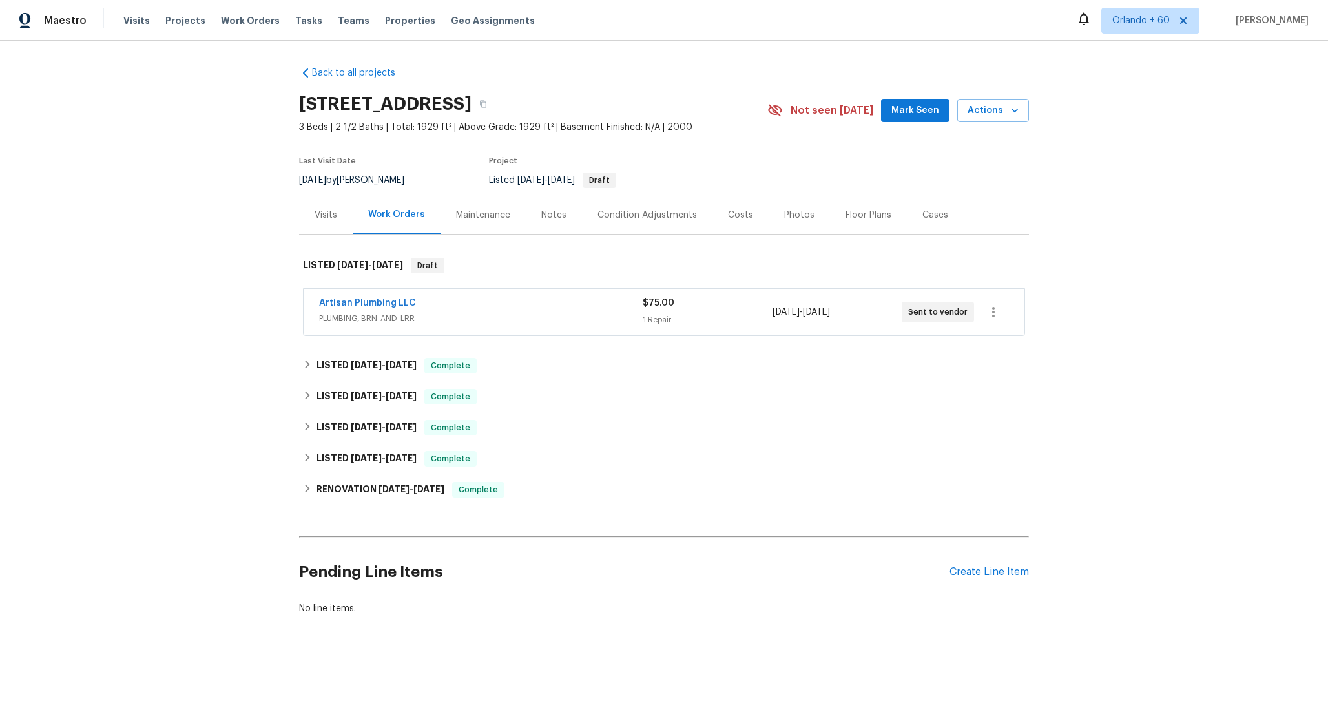
click at [649, 224] on div "Condition Adjustments" at bounding box center [647, 215] width 131 height 38
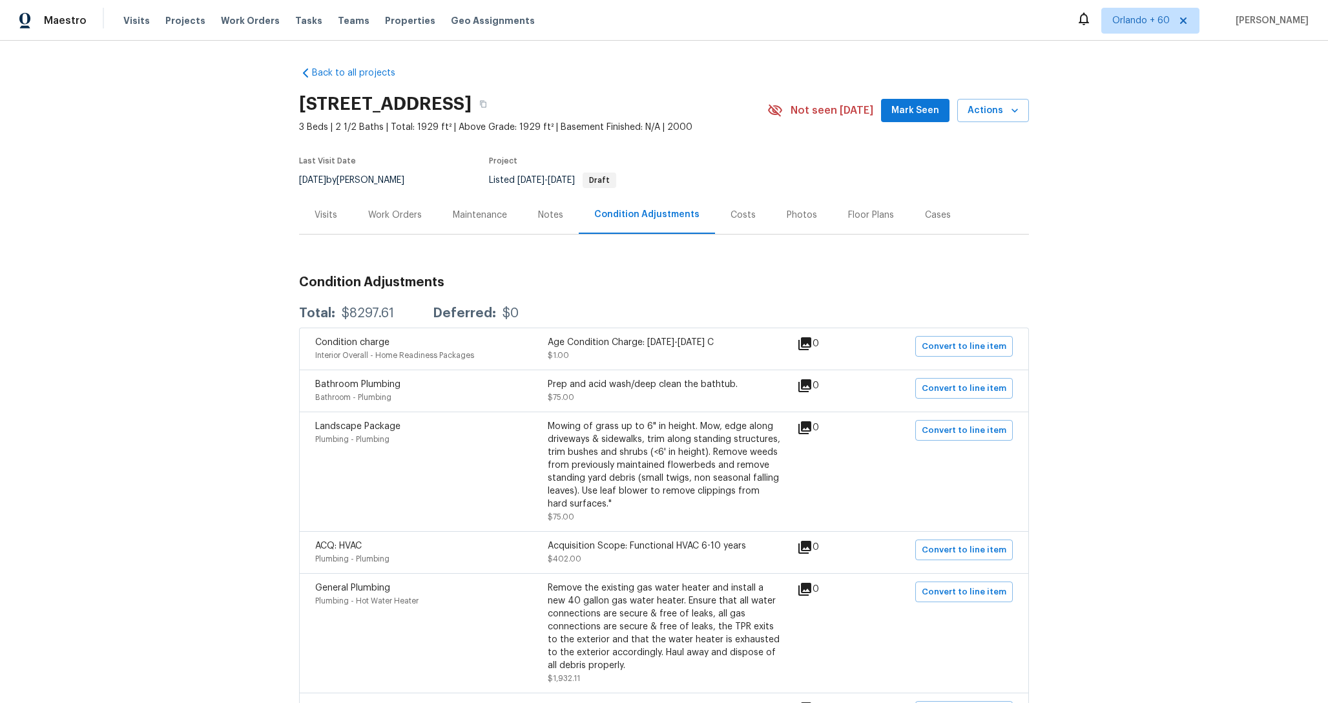
click at [747, 224] on div "Costs" at bounding box center [743, 215] width 56 height 38
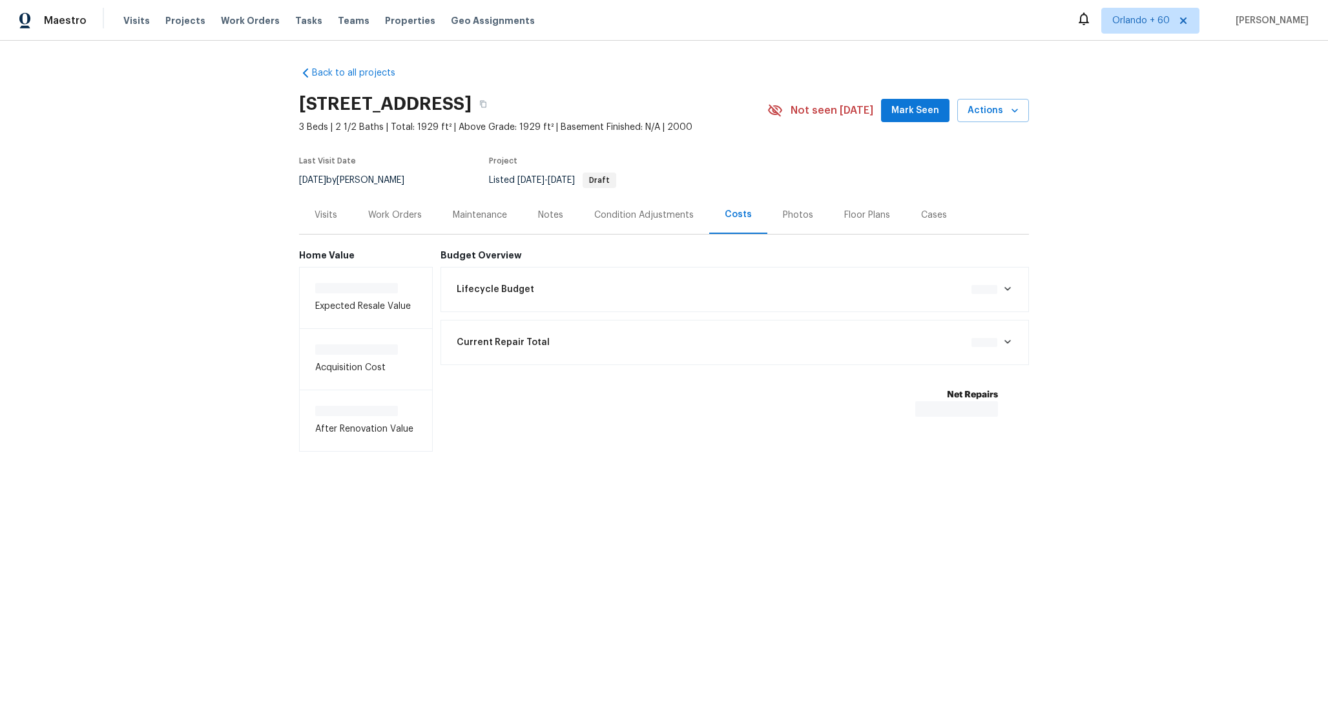
click at [688, 291] on div "Lifecycle Budget $0.00" at bounding box center [735, 289] width 572 height 28
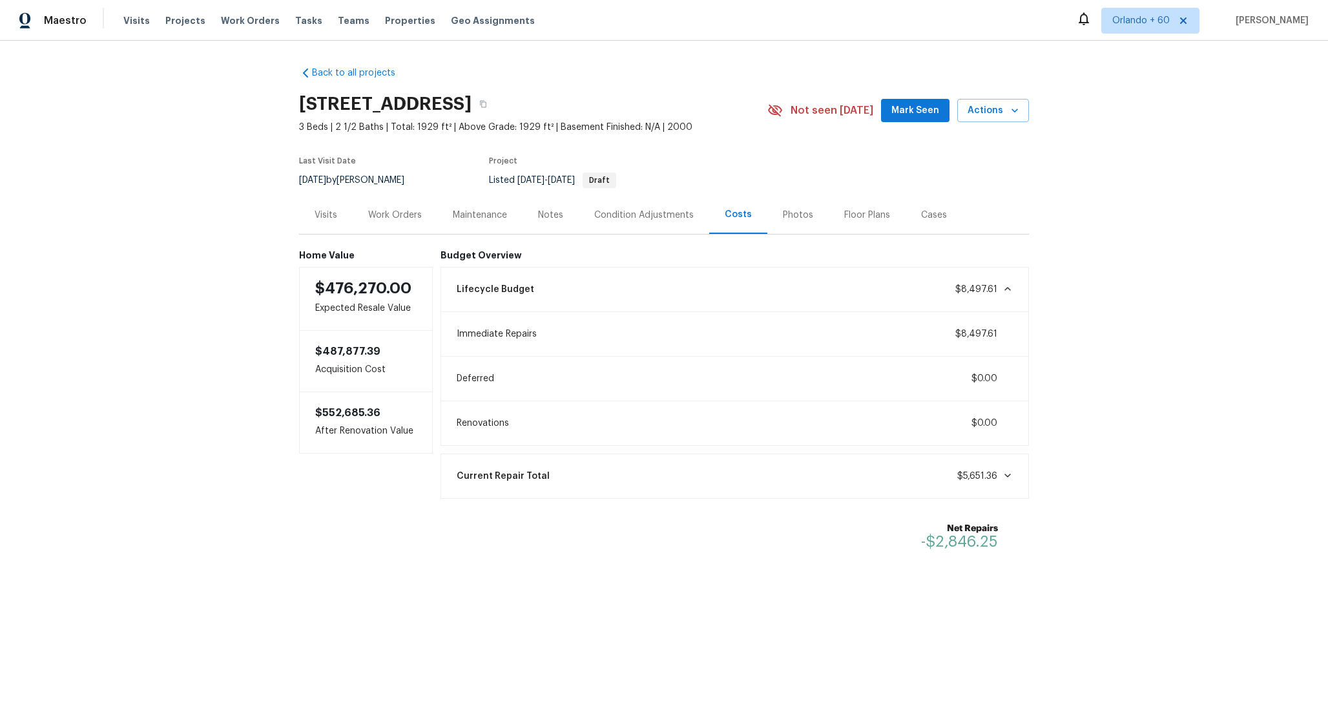
click at [688, 291] on div "Lifecycle Budget $8,497.61" at bounding box center [735, 289] width 572 height 28
click at [634, 220] on div "Condition Adjustments" at bounding box center [643, 215] width 99 height 13
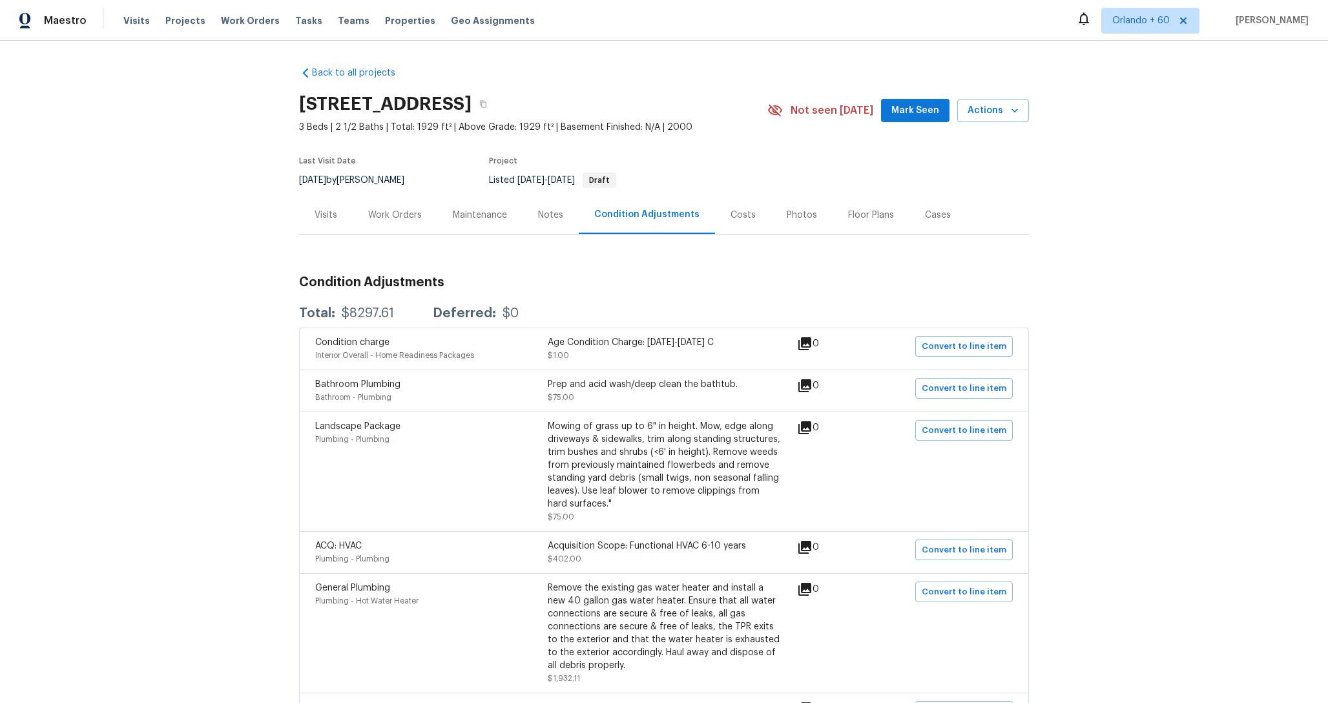
click at [742, 217] on div "Costs" at bounding box center [743, 215] width 25 height 13
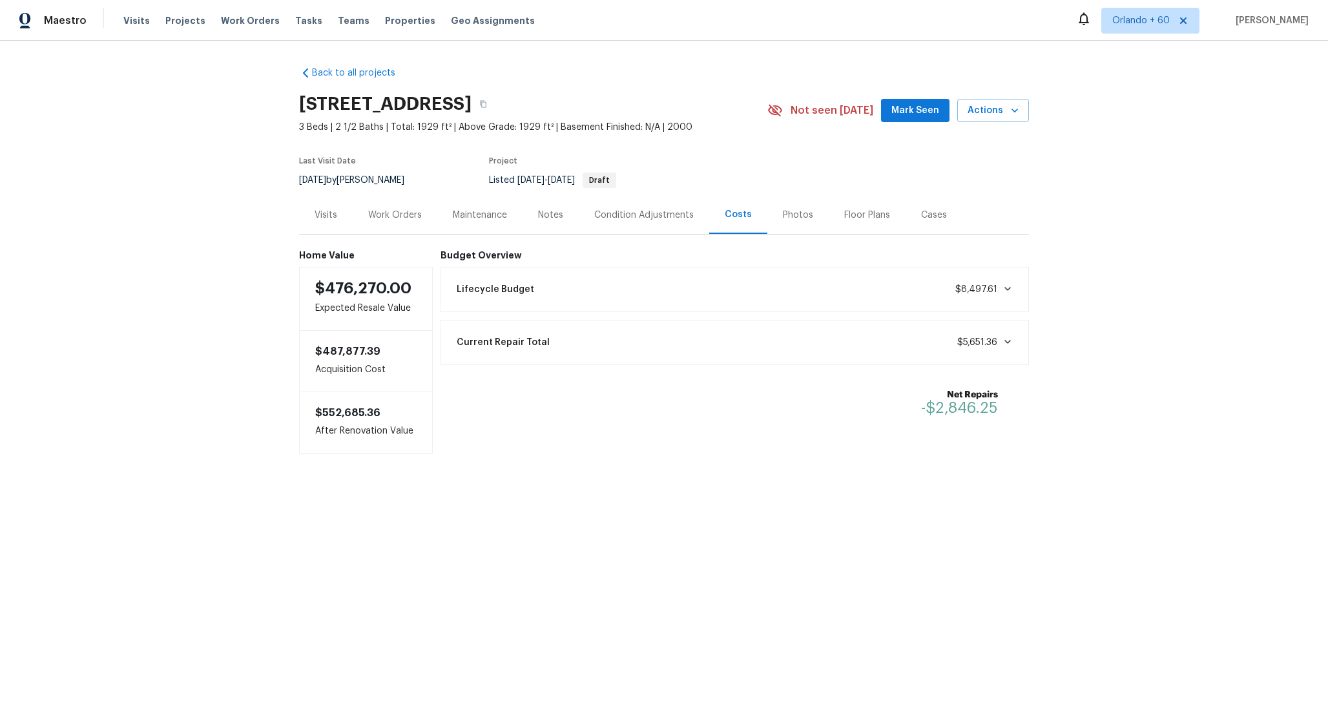
click at [678, 275] on div "Lifecycle Budget $8,497.61" at bounding box center [735, 289] width 589 height 45
click at [665, 288] on div "Lifecycle Budget $8,497.61" at bounding box center [735, 289] width 572 height 28
click at [665, 200] on div "Condition Adjustments" at bounding box center [644, 215] width 131 height 38
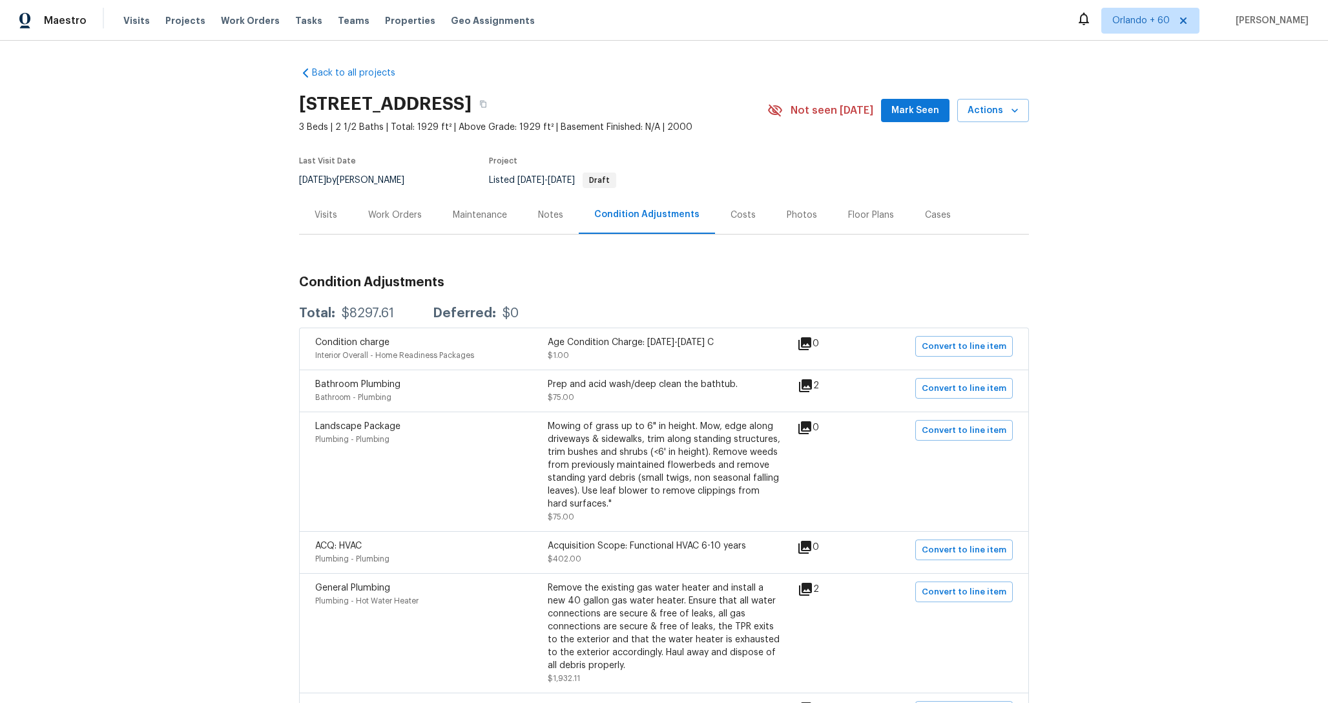
click at [661, 219] on div "Condition Adjustments" at bounding box center [646, 214] width 105 height 13
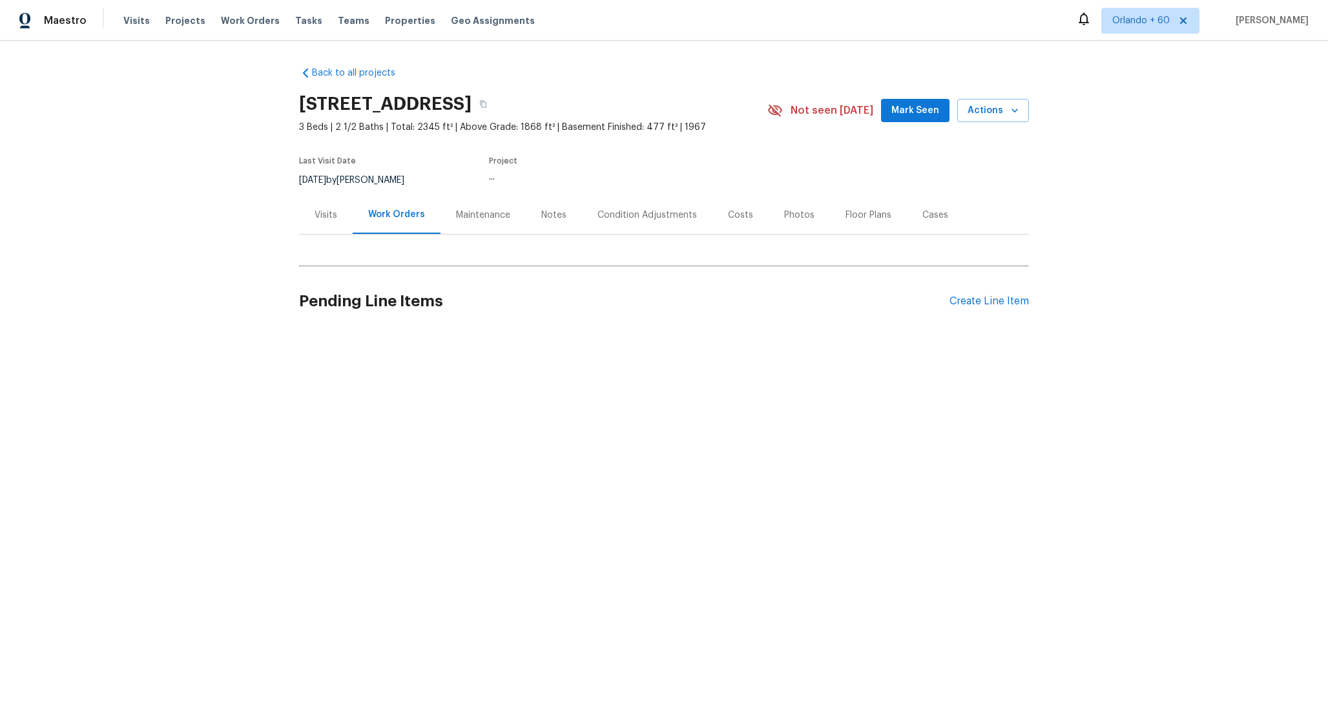
click at [616, 224] on div "Condition Adjustments" at bounding box center [647, 215] width 131 height 38
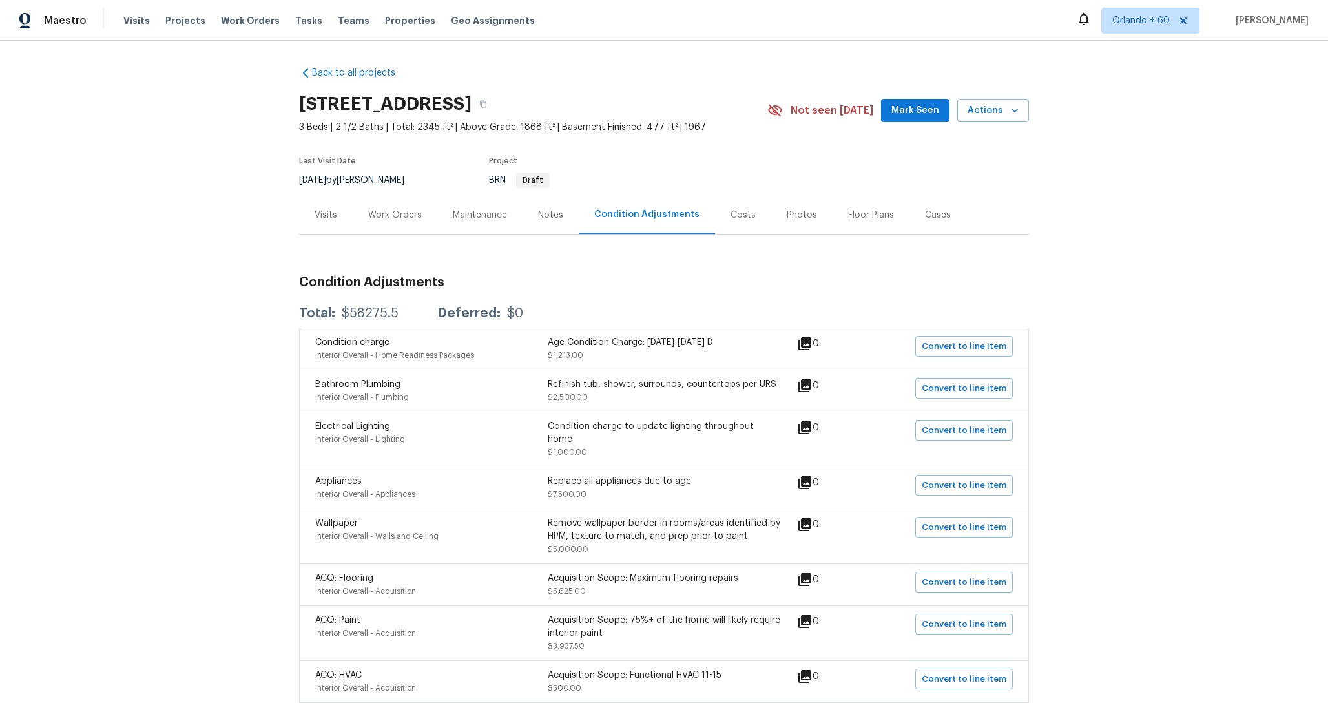
click at [740, 218] on div "Costs" at bounding box center [743, 215] width 25 height 13
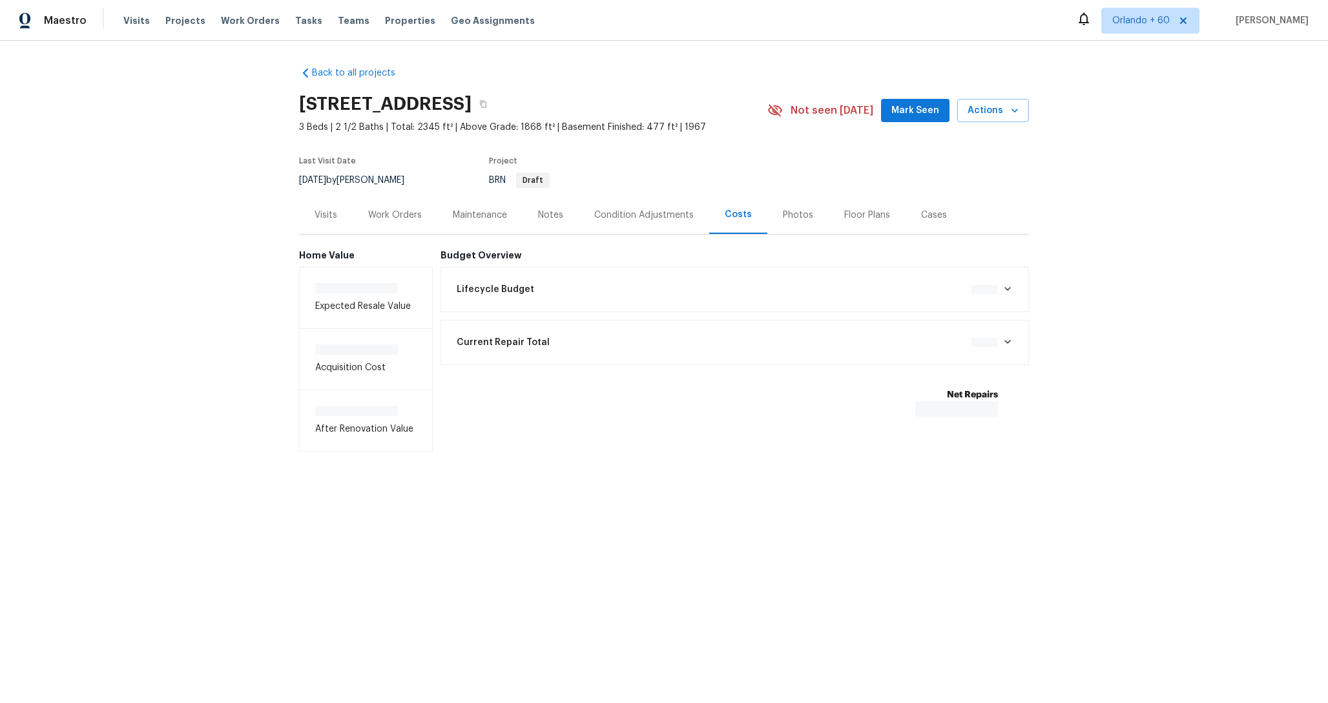
click at [623, 298] on div "Lifecycle Budget $0.00" at bounding box center [735, 289] width 572 height 28
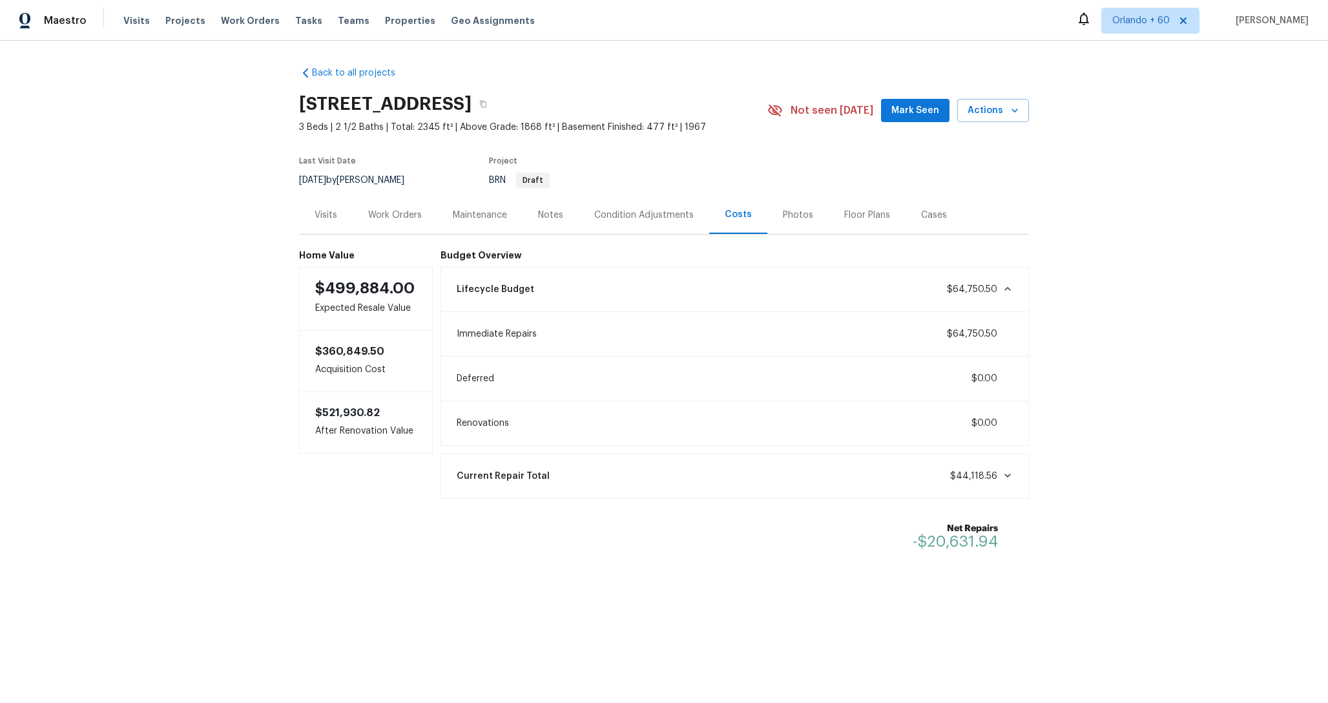
click at [623, 296] on div "Lifecycle Budget $64,750.50" at bounding box center [735, 289] width 572 height 28
click at [616, 220] on div "Condition Adjustments" at bounding box center [643, 215] width 99 height 13
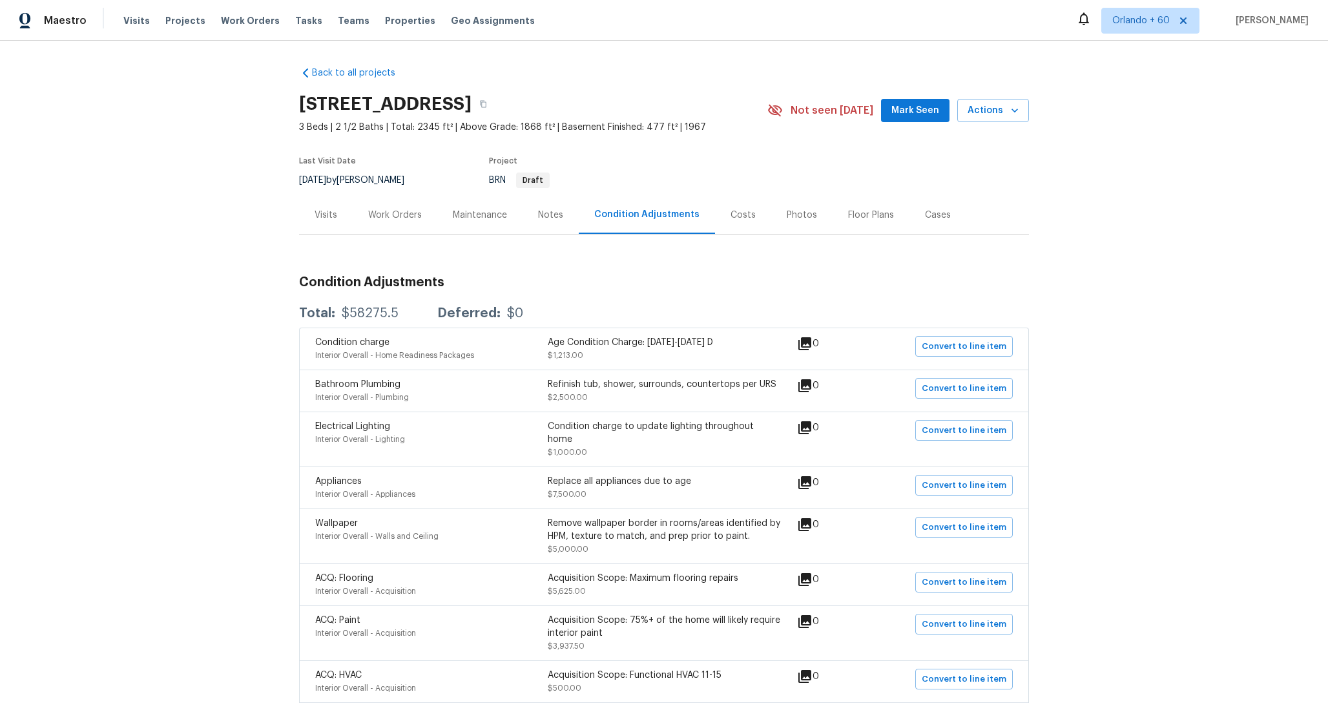
click at [733, 221] on div "Costs" at bounding box center [743, 215] width 25 height 13
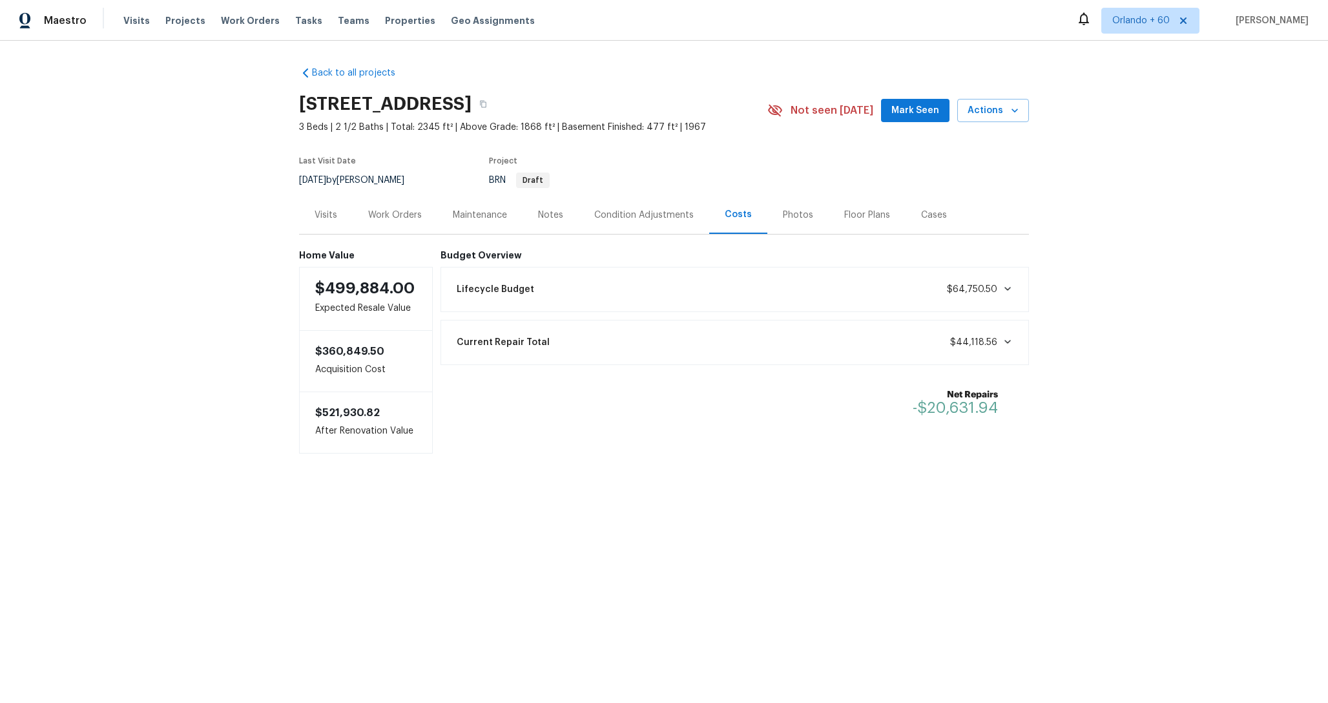
click at [656, 280] on div "Lifecycle Budget $64,750.50" at bounding box center [735, 289] width 572 height 28
click at [654, 282] on div "Lifecycle Budget $64,750.50" at bounding box center [735, 289] width 572 height 28
click at [654, 202] on div "Condition Adjustments" at bounding box center [644, 215] width 131 height 38
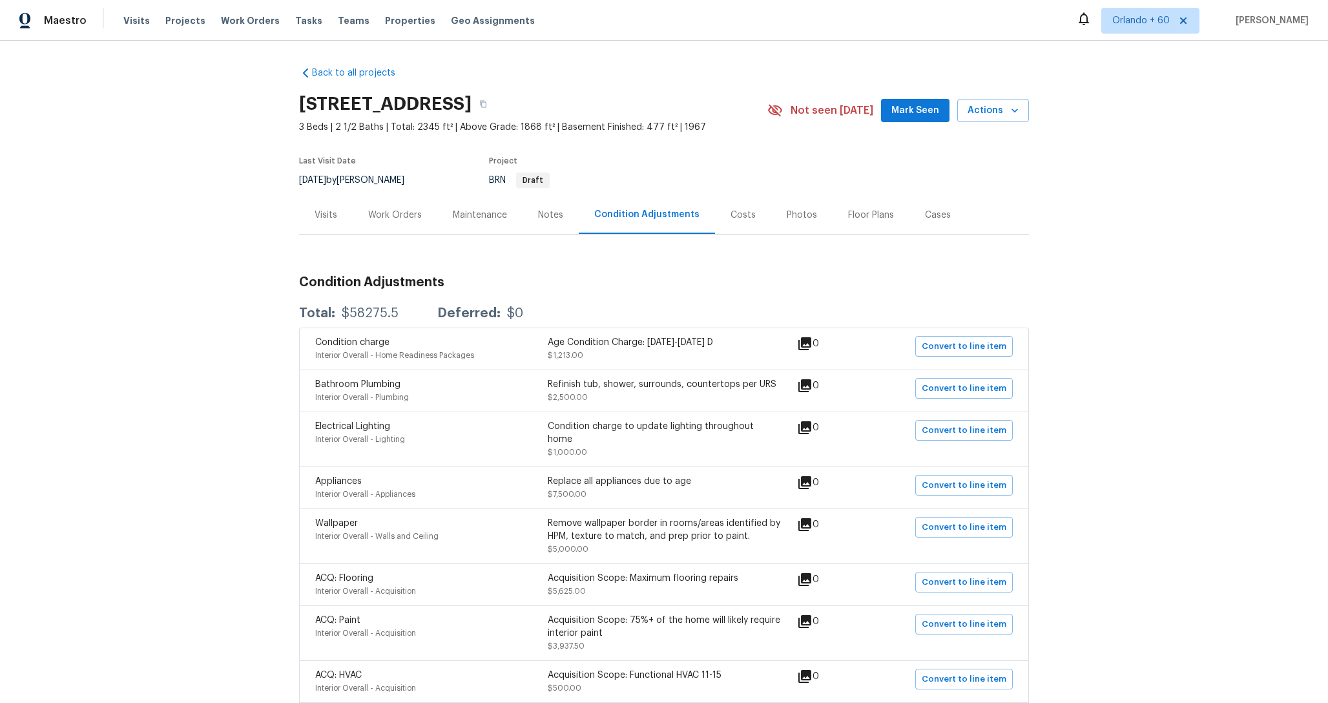
click at [731, 219] on div "Costs" at bounding box center [743, 215] width 25 height 13
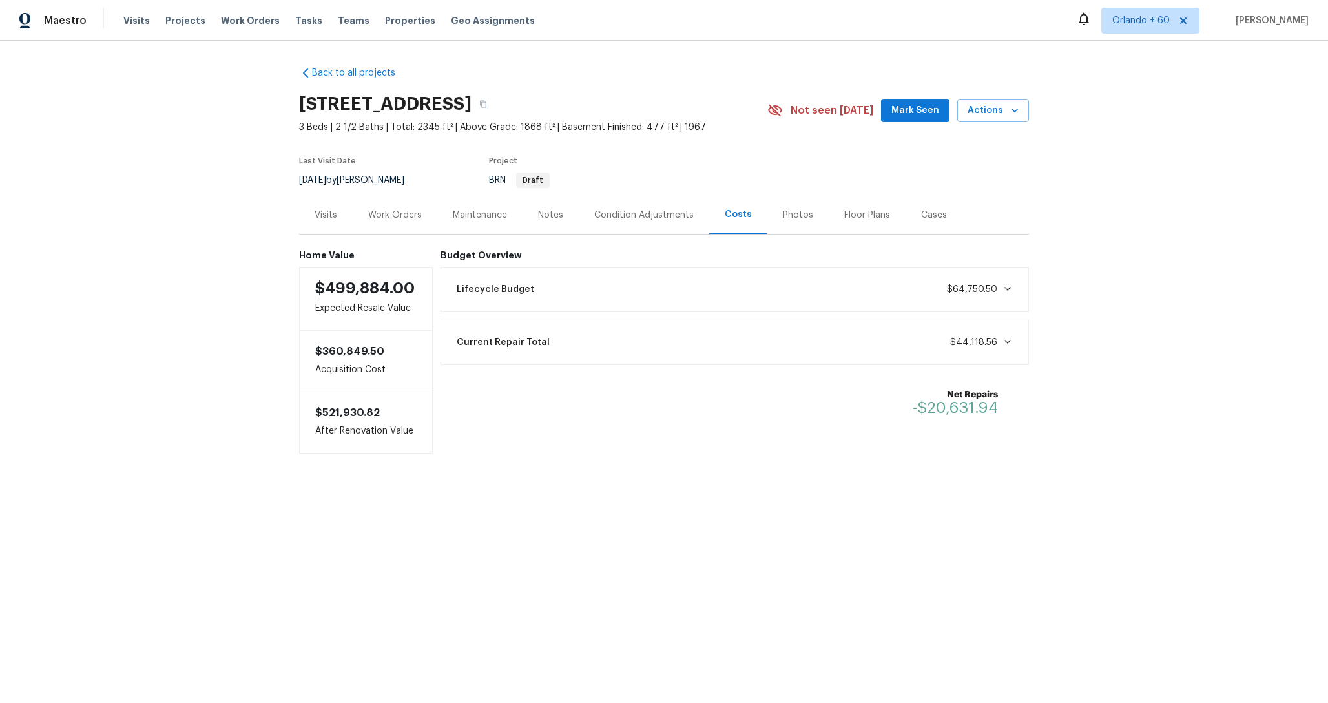
click at [1007, 295] on span "$64,750.50" at bounding box center [980, 289] width 66 height 13
click at [1000, 297] on div "Lifecycle Budget $64,750.50" at bounding box center [735, 289] width 572 height 28
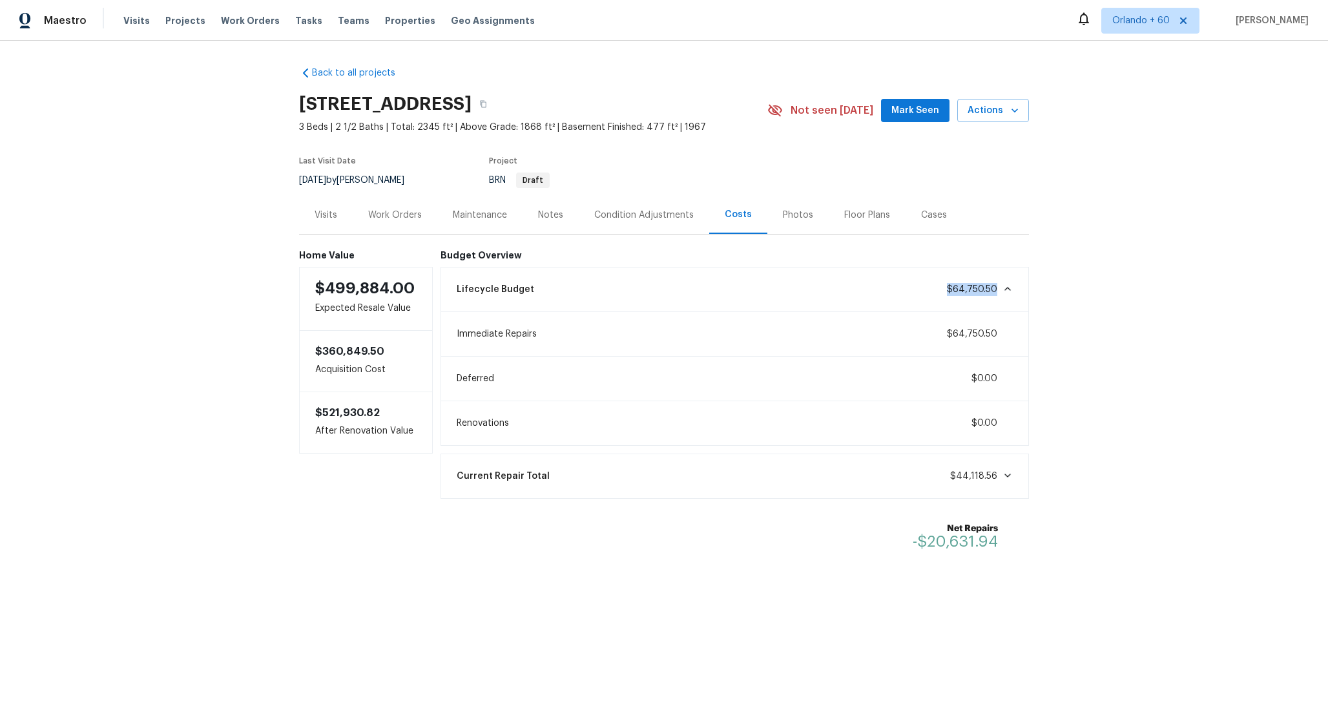
click at [1000, 297] on div "Lifecycle Budget $64,750.50" at bounding box center [735, 289] width 572 height 28
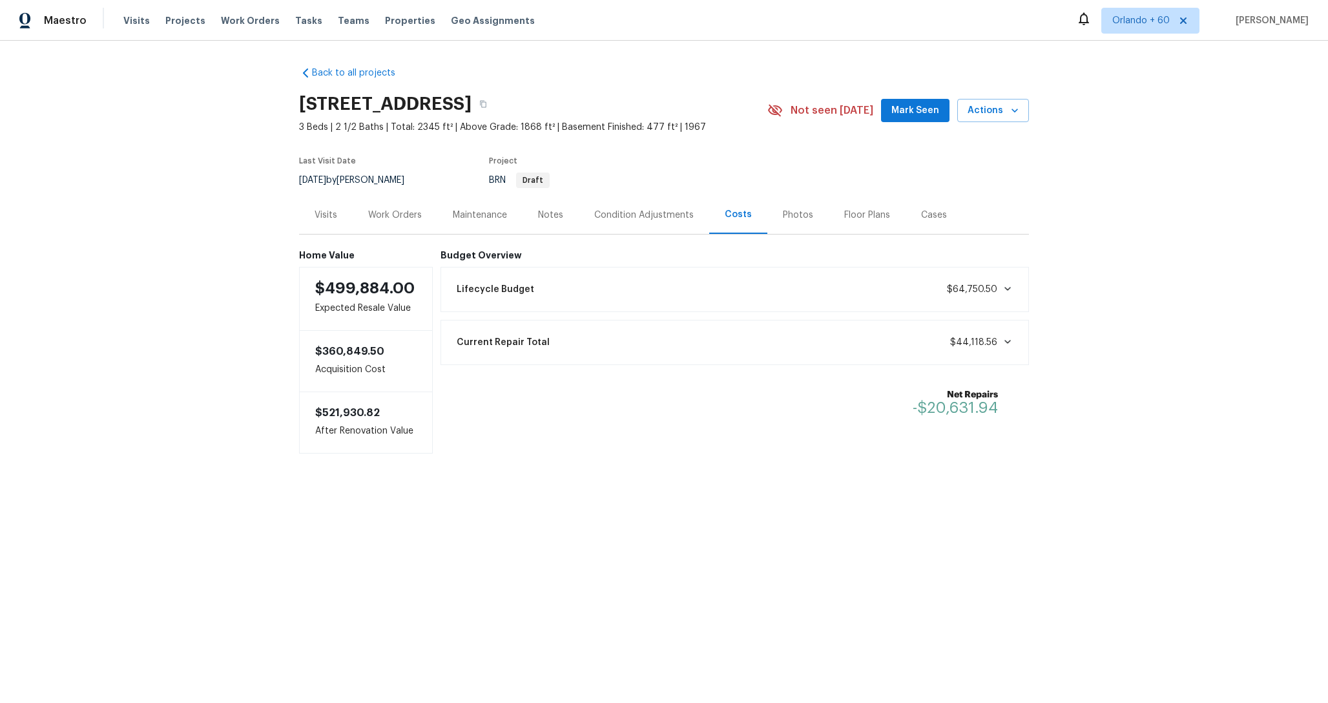
click at [571, 293] on div "Lifecycle Budget $64,750.50" at bounding box center [735, 289] width 572 height 28
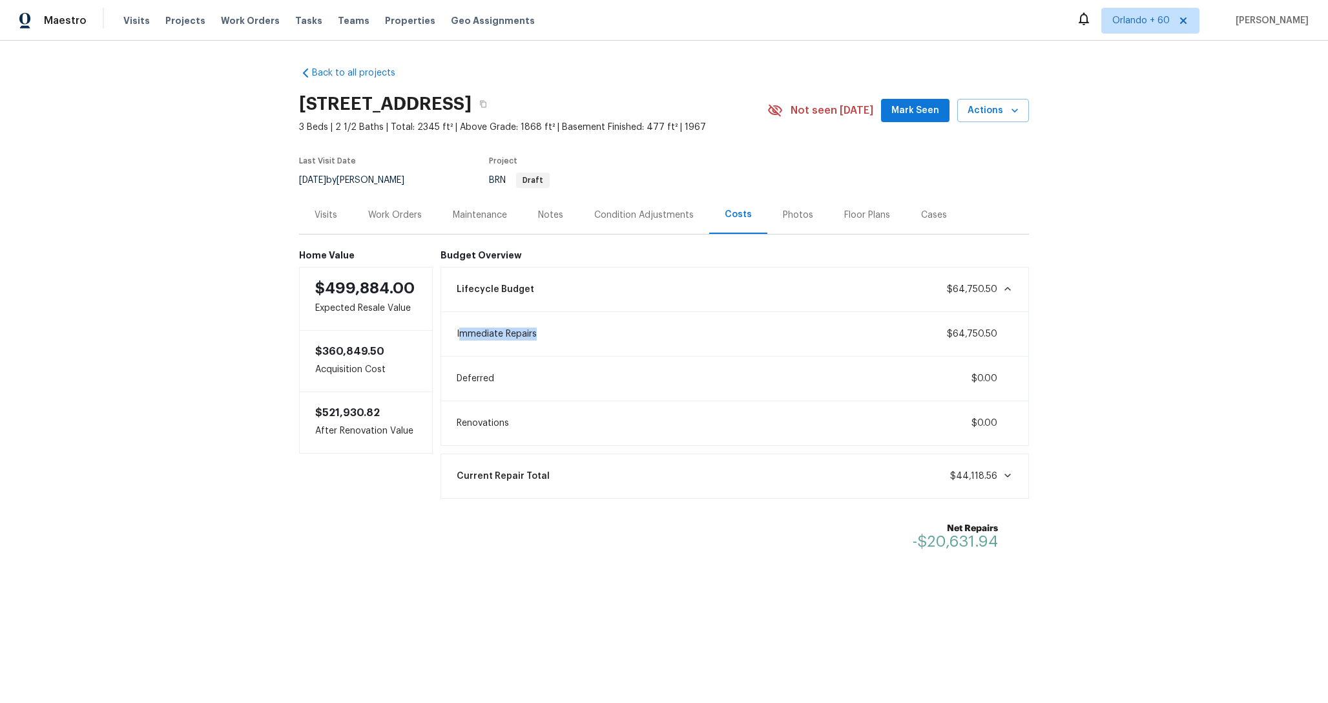
drag, startPoint x: 463, startPoint y: 335, endPoint x: 590, endPoint y: 335, distance: 127.3
click at [590, 335] on div "Immediate Repairs $64,750.50" at bounding box center [735, 334] width 572 height 28
click at [678, 218] on div "Condition Adjustments" at bounding box center [643, 215] width 99 height 13
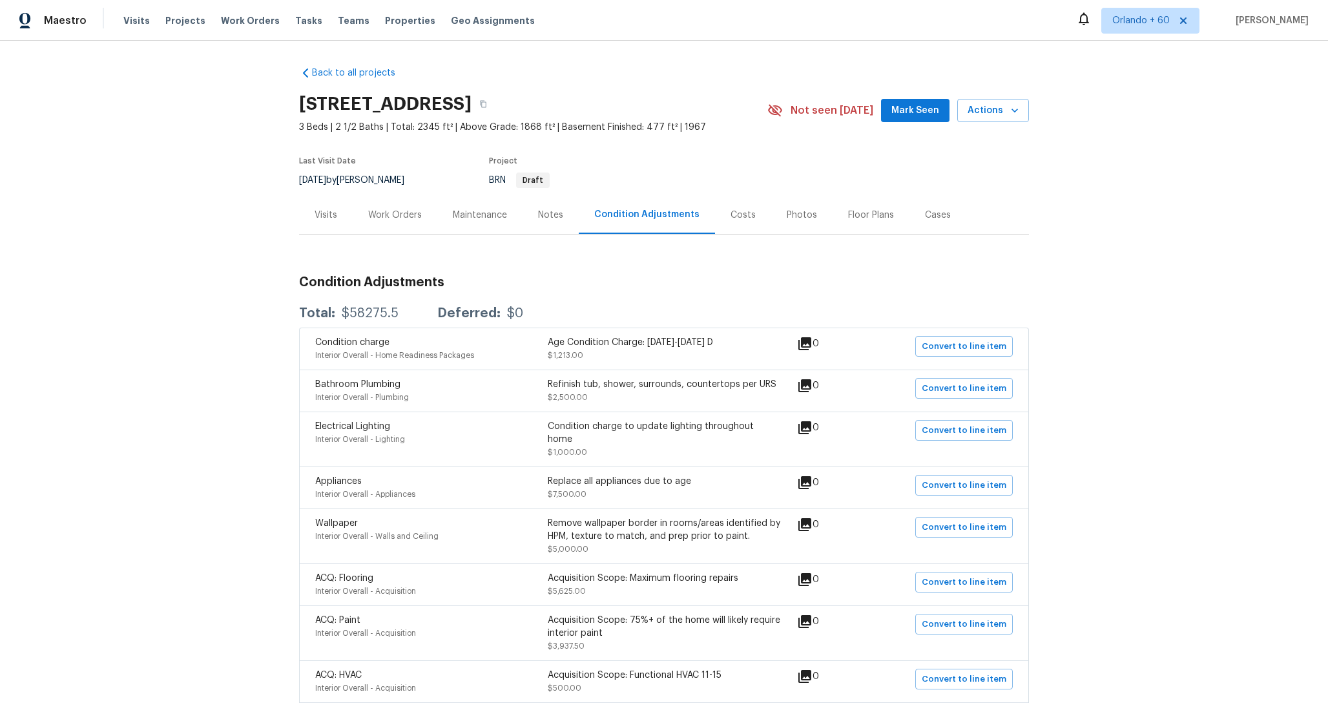
click at [359, 317] on div "$58275.5" at bounding box center [370, 313] width 57 height 13
click at [373, 304] on div "Total: $58275.5 Deferred: $0" at bounding box center [664, 313] width 730 height 28
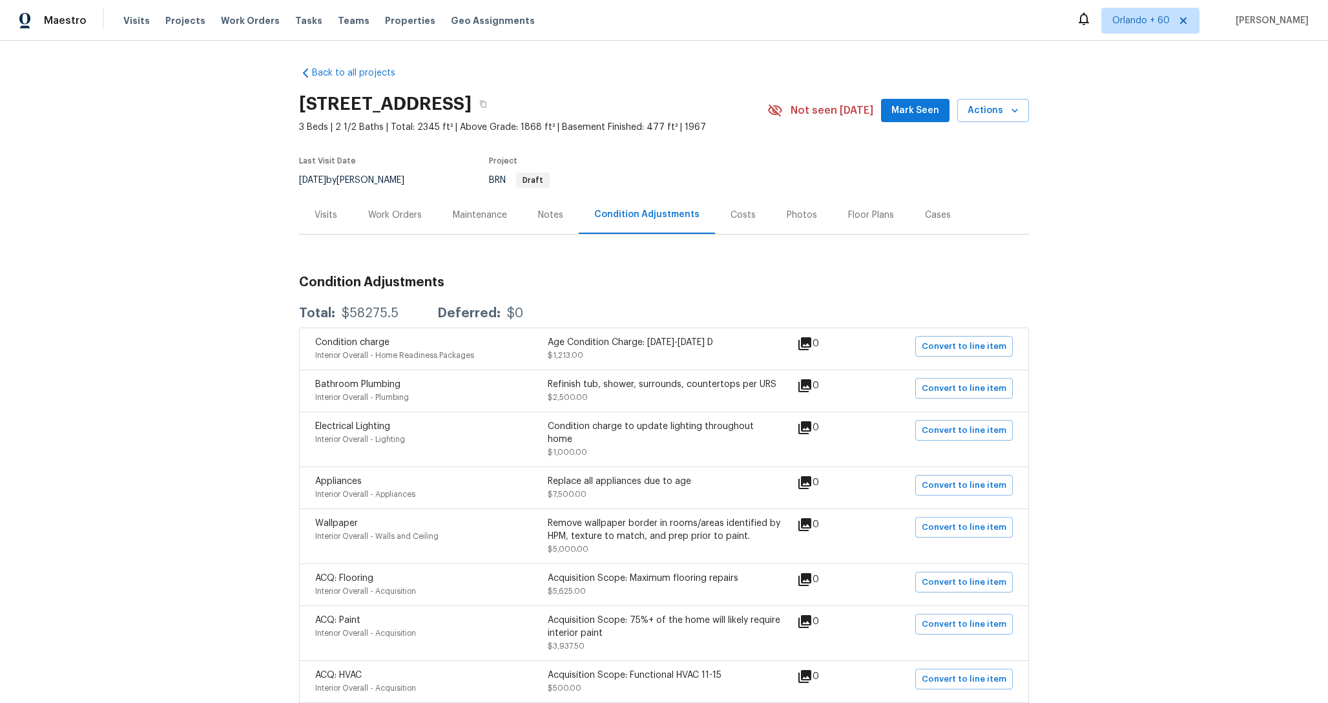
click at [667, 238] on div "Back to all projects [STREET_ADDRESS] 3 Beds | 2 1/2 Baths | Total: 2345 ft² | …" at bounding box center [664, 421] width 730 height 731
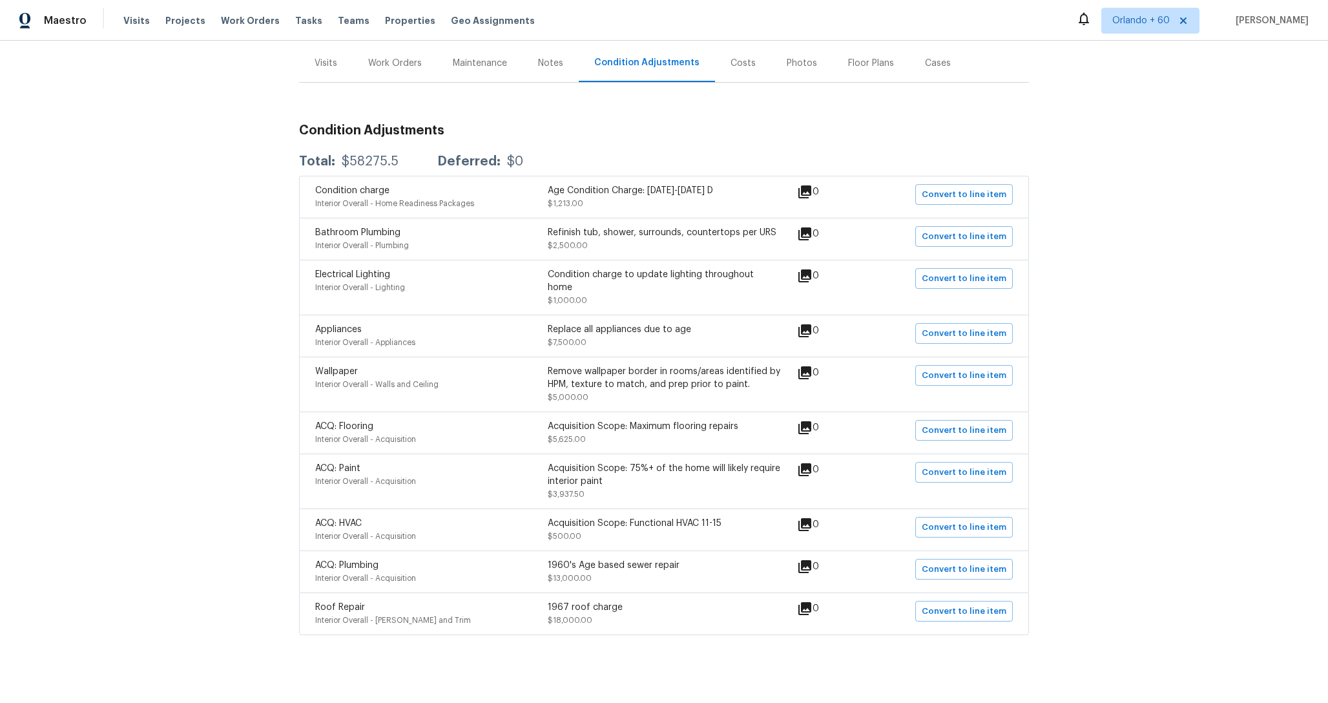
click at [716, 52] on div "Costs" at bounding box center [743, 63] width 56 height 38
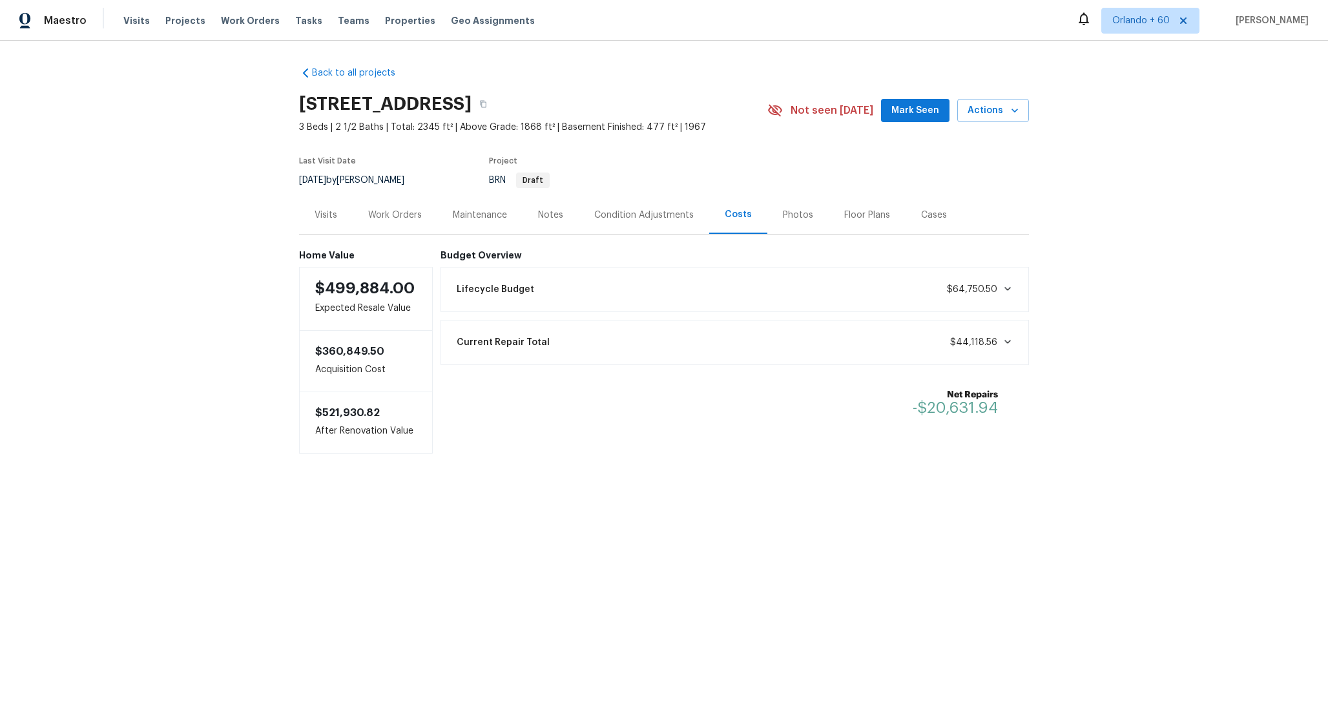
click at [744, 294] on div "Lifecycle Budget $64,750.50" at bounding box center [735, 289] width 572 height 28
click at [462, 331] on span "Immediate Repairs" at bounding box center [497, 334] width 80 height 13
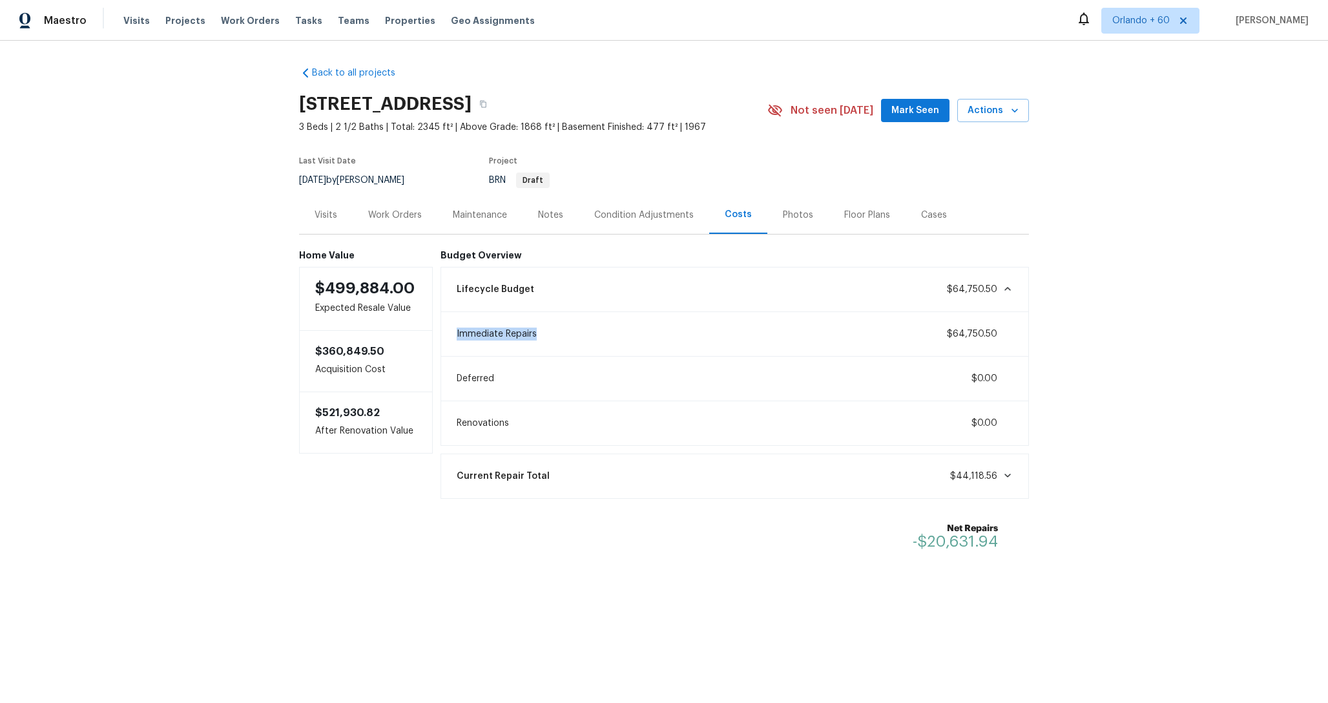
click at [462, 331] on span "Immediate Repairs" at bounding box center [497, 334] width 80 height 13
